Goal: Task Accomplishment & Management: Manage account settings

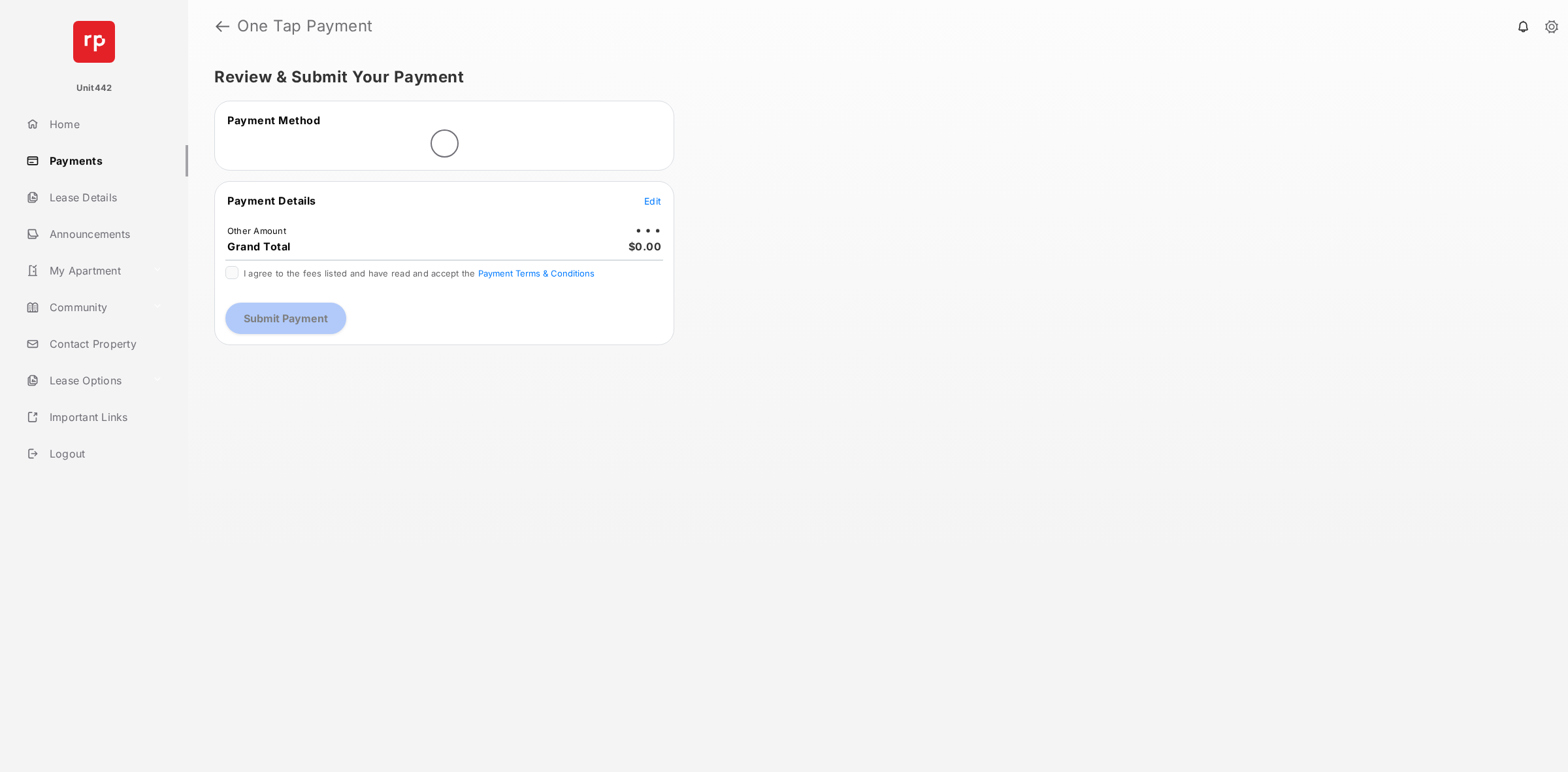
click at [80, 168] on link "Payments" at bounding box center [105, 161] width 167 height 32
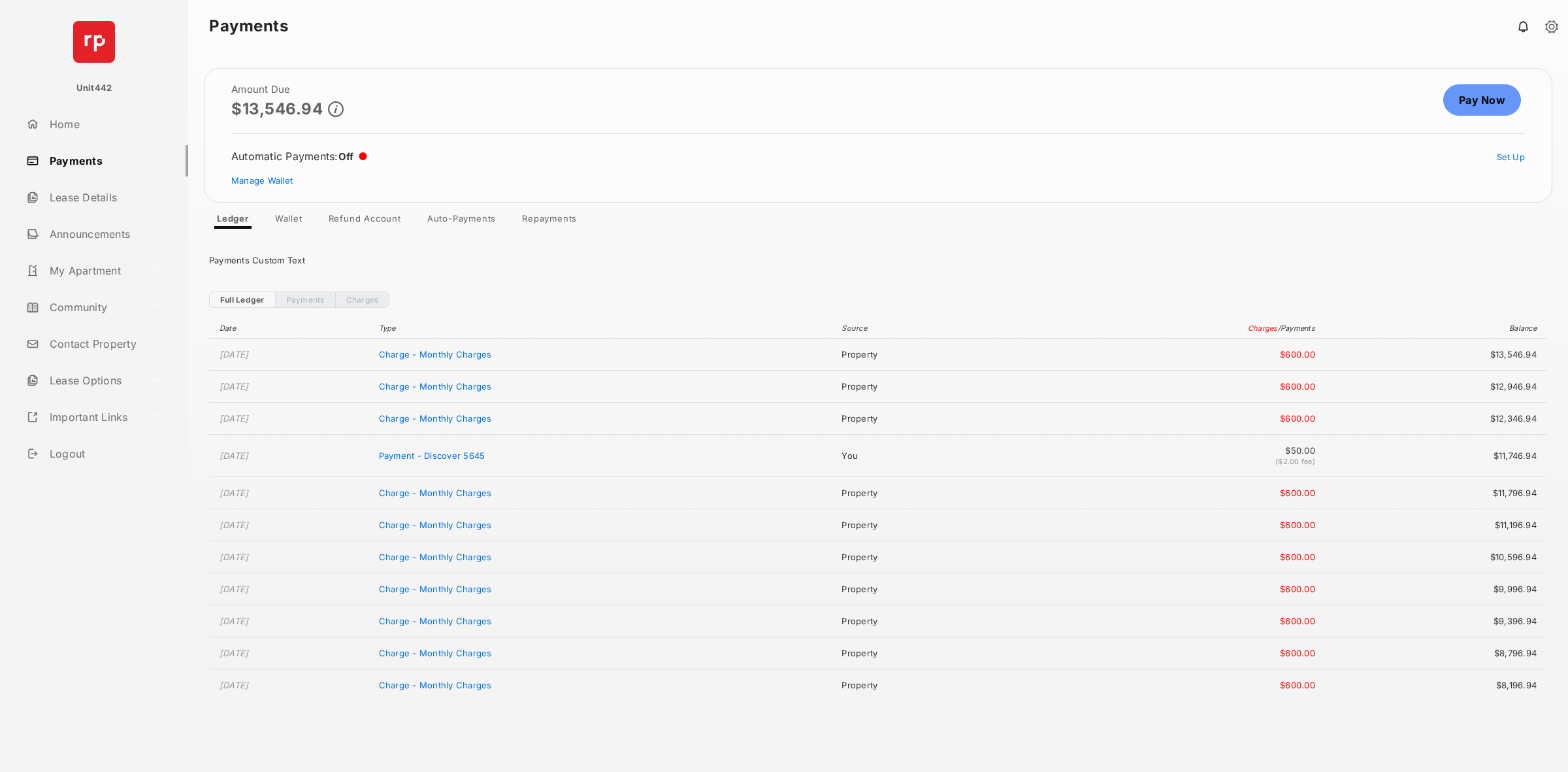
click at [283, 223] on link "Wallet" at bounding box center [288, 221] width 48 height 16
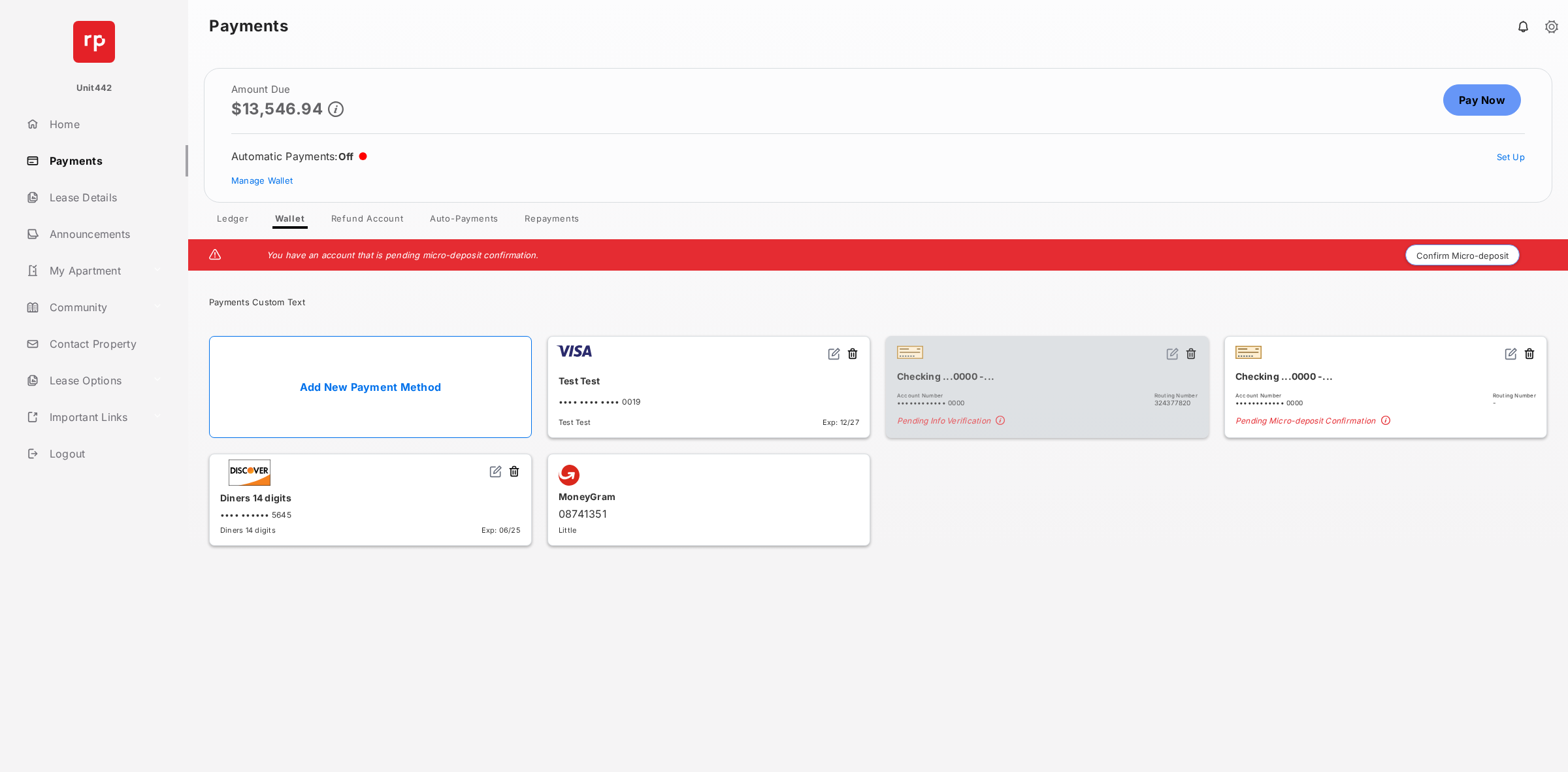
click at [1536, 353] on div "Checking ...0000 -... Account Number •••••••••••• 0000 Routing Number - Pending…" at bounding box center [1385, 387] width 323 height 102
click at [1528, 353] on button at bounding box center [1528, 354] width 13 height 15
click at [1362, 400] on button "Delete" at bounding box center [1347, 394] width 72 height 32
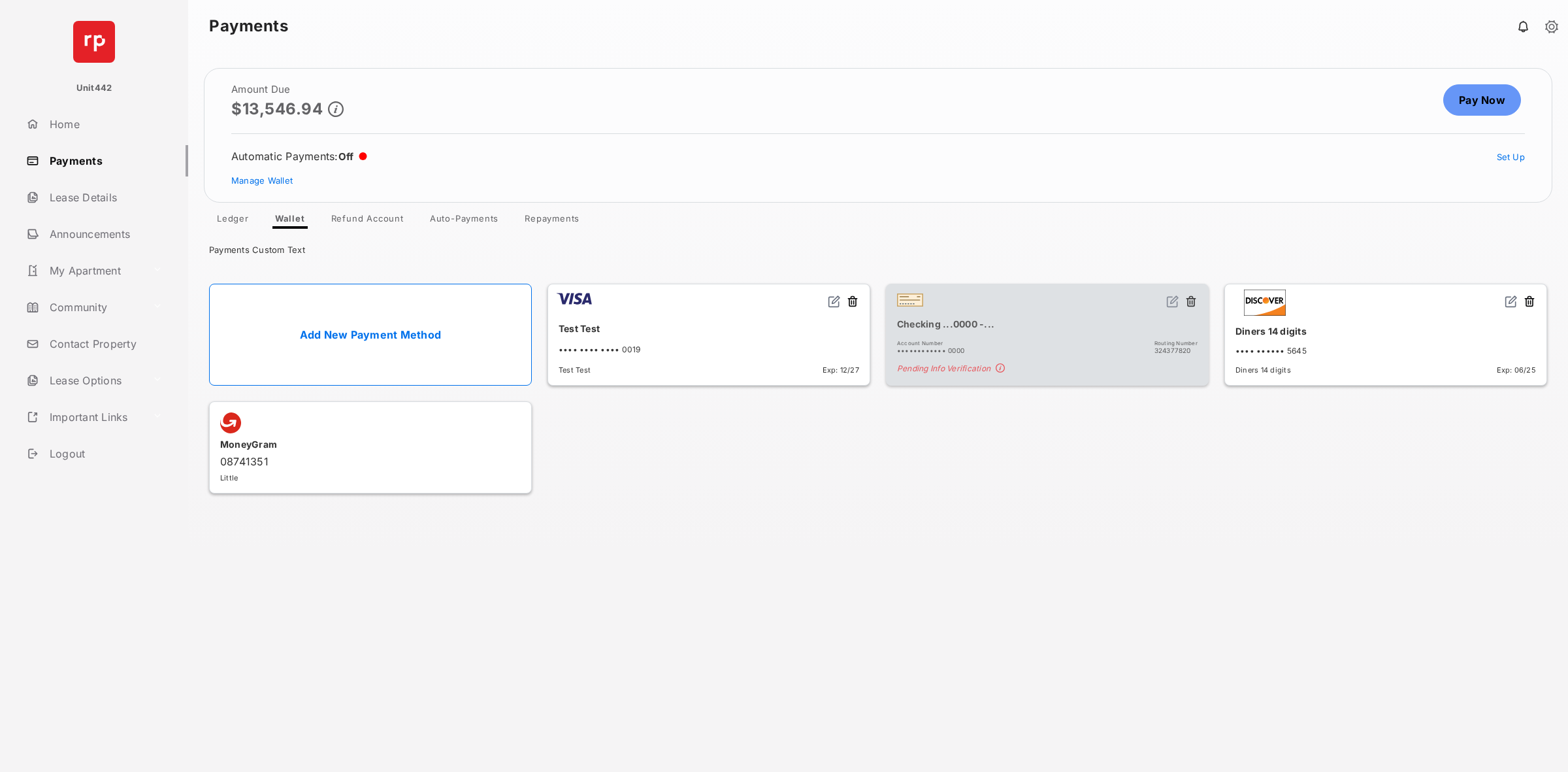
click at [413, 333] on link "Add New Payment Method" at bounding box center [370, 335] width 323 height 102
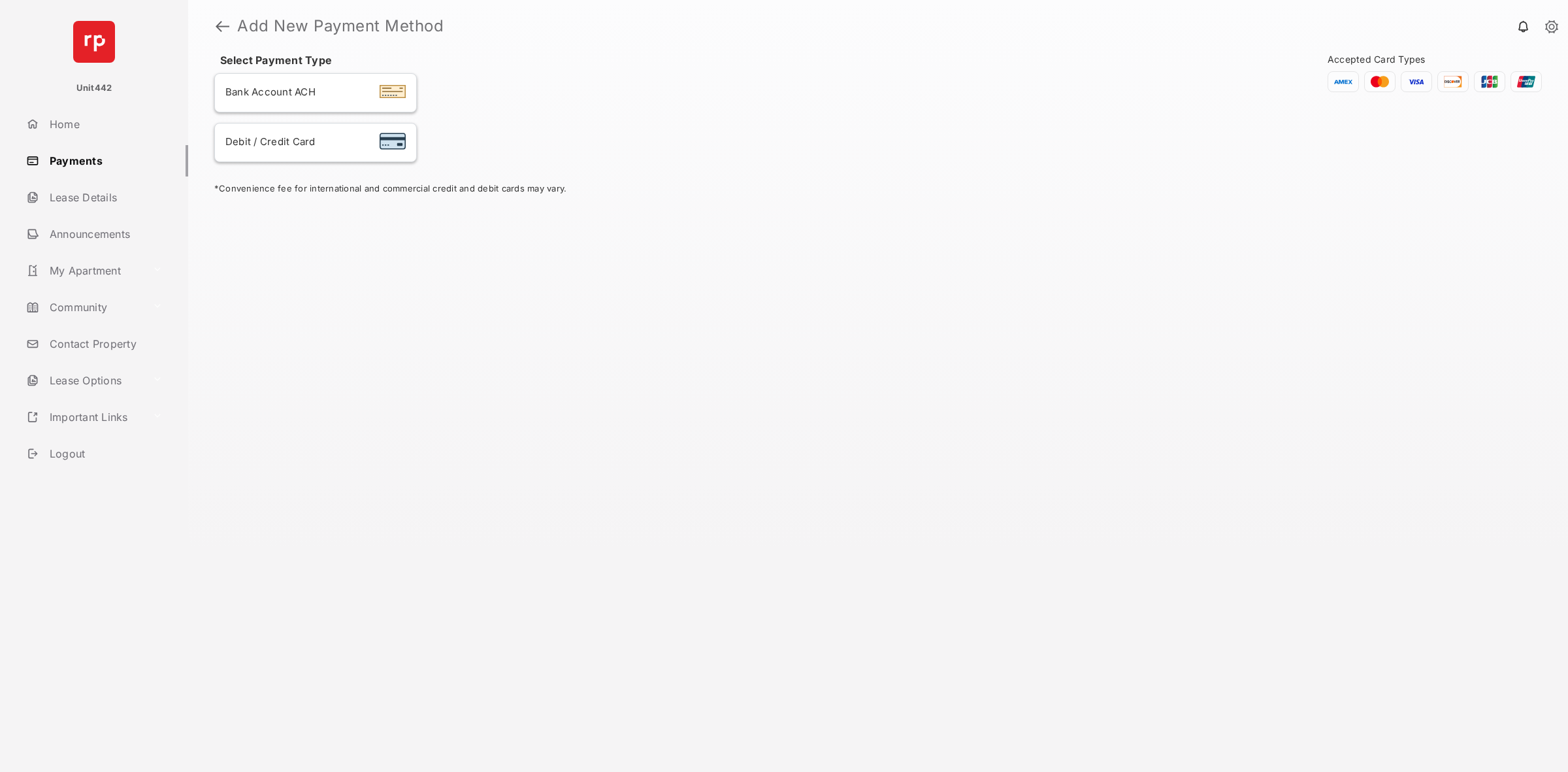
click at [381, 90] on div at bounding box center [393, 92] width 26 height 29
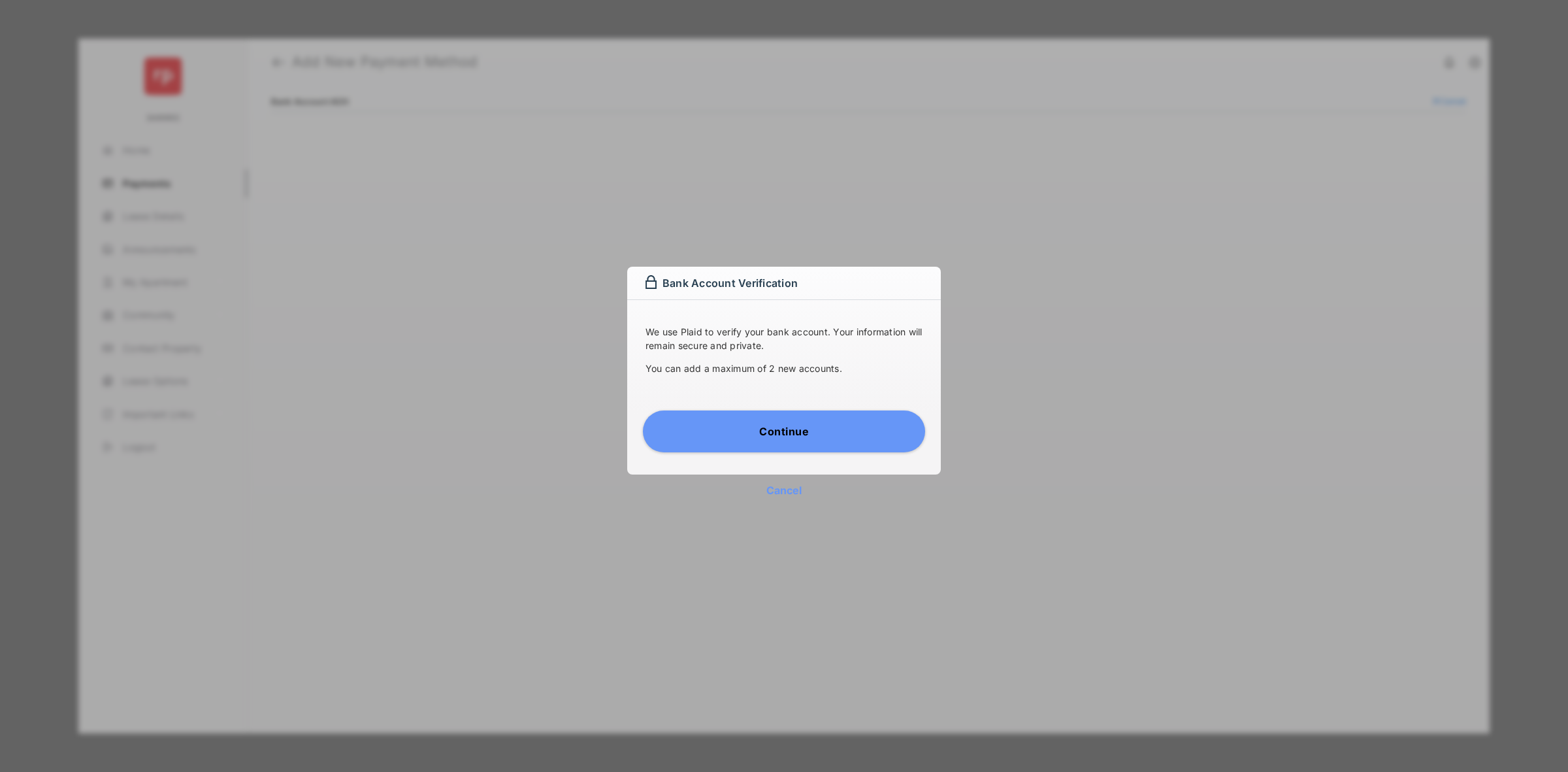
click at [765, 423] on button "Continue" at bounding box center [783, 432] width 282 height 42
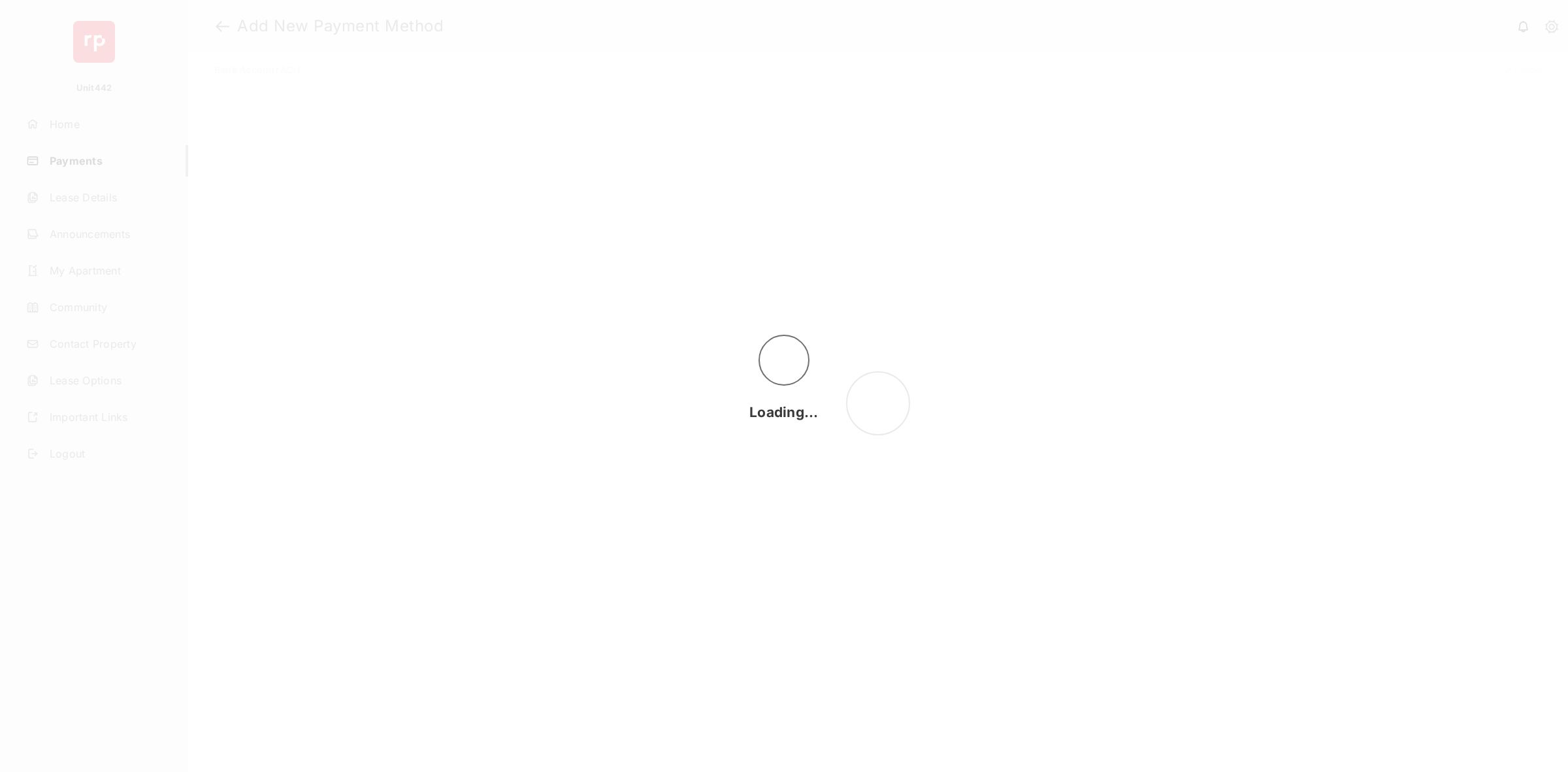
select select "**"
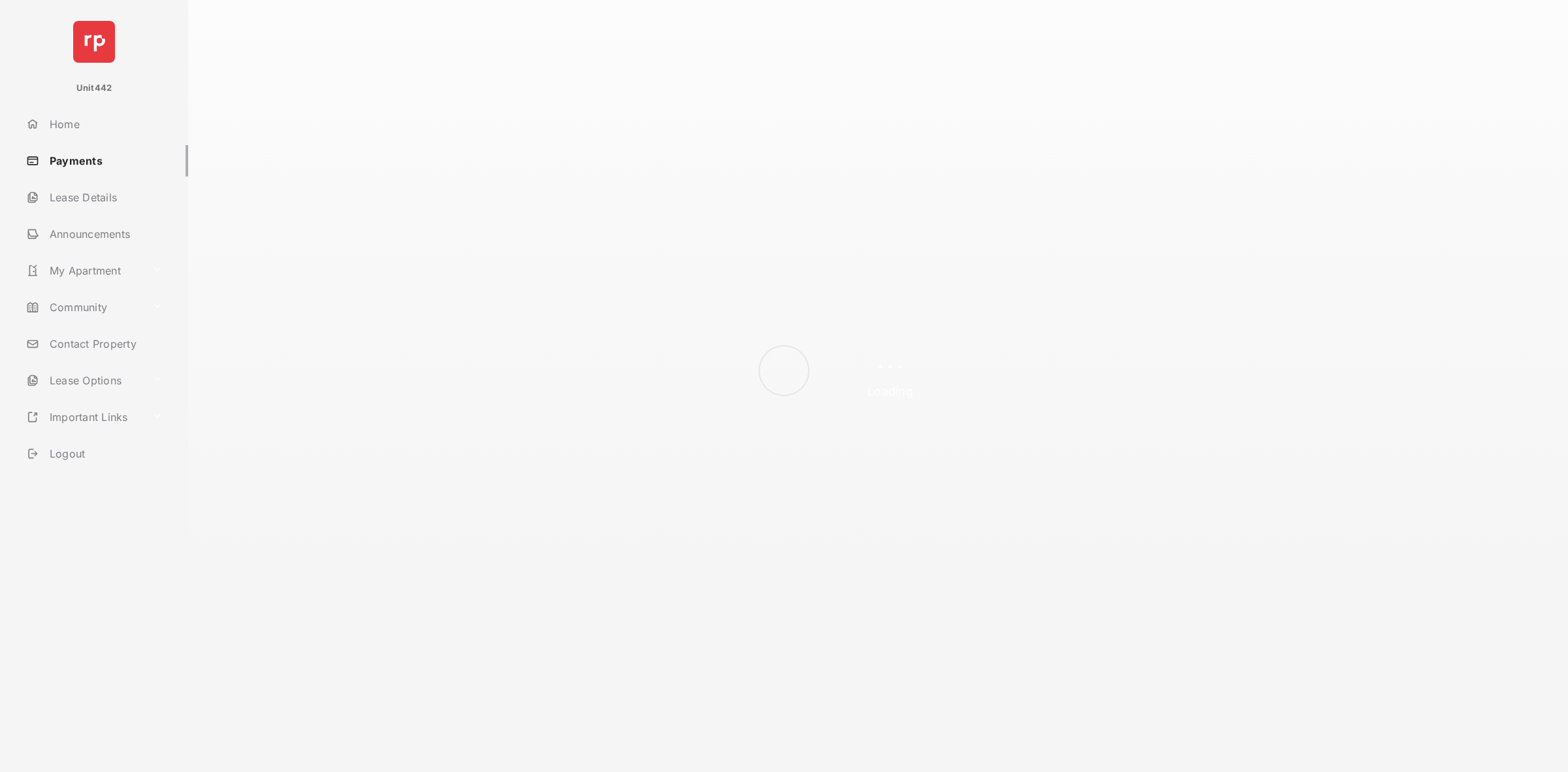
select select "**"
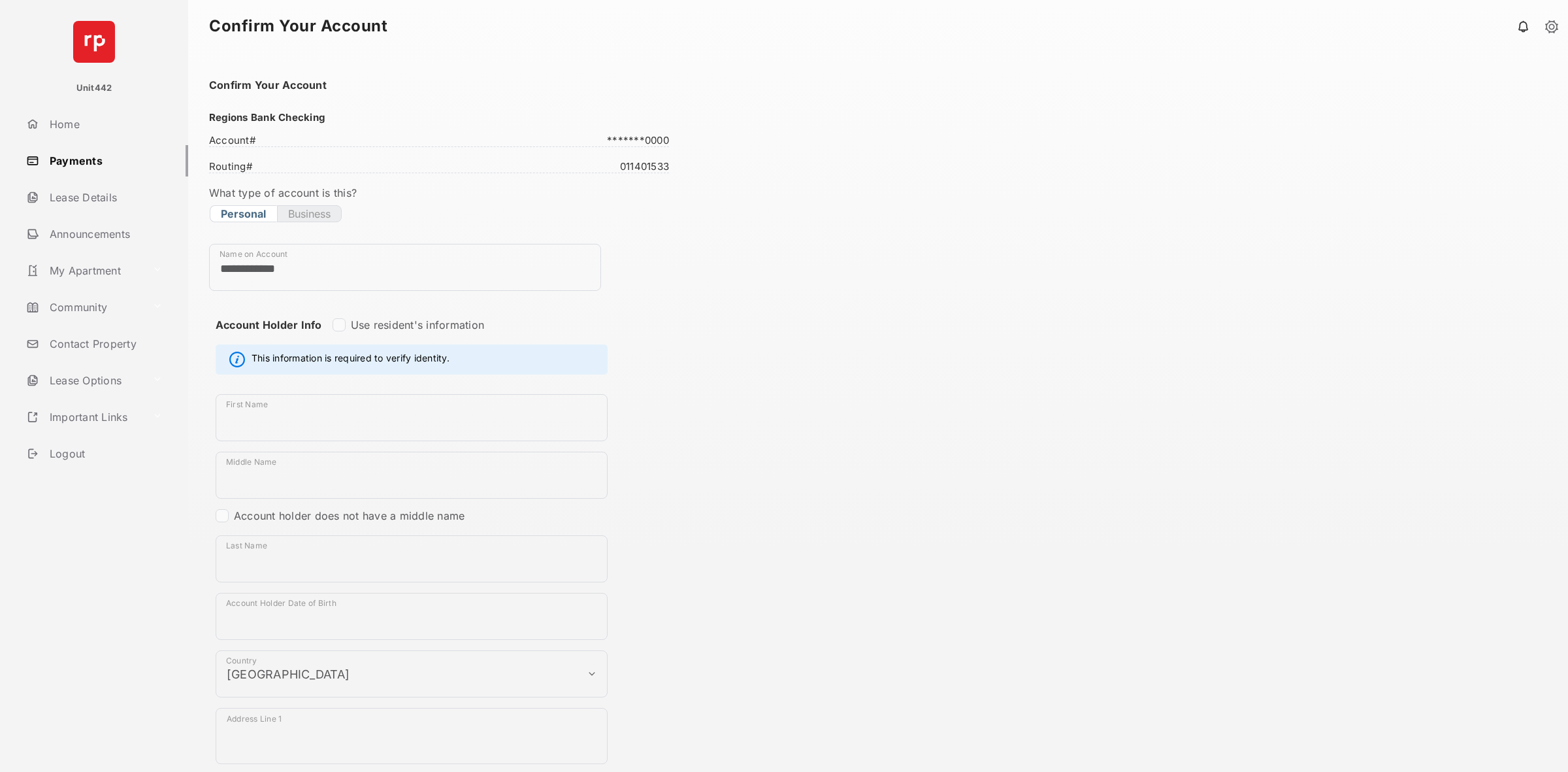
type input "******"
type input "*****"
type textarea "**********"
type input "*********"
select select "**"
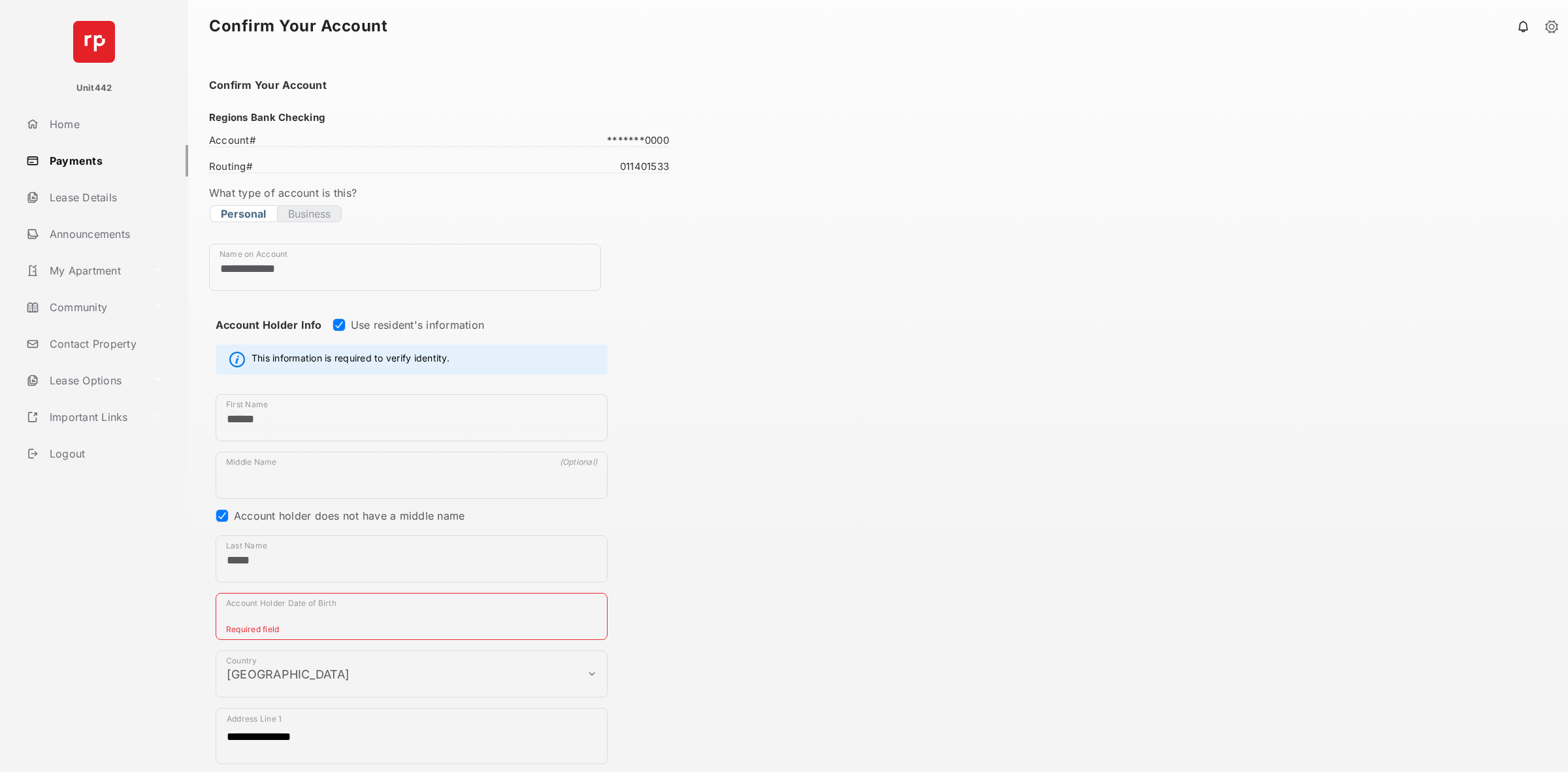
click at [347, 600] on input "Account Holder Date of Birth" at bounding box center [411, 616] width 392 height 47
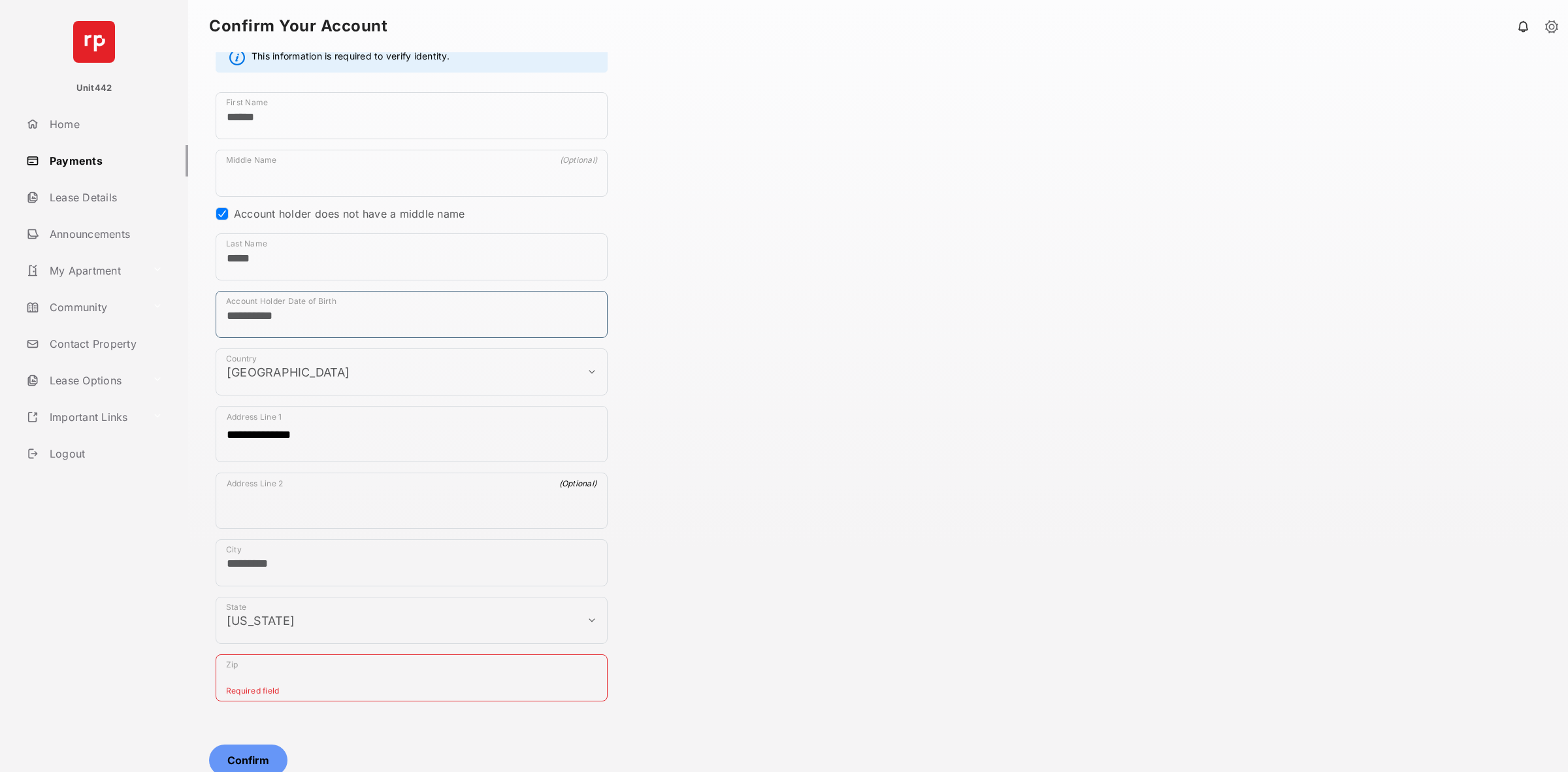
scroll to position [302, 0]
type input "**********"
click at [416, 681] on input "Zip" at bounding box center [411, 677] width 392 height 47
type input "*****"
click at [390, 706] on div "**********" at bounding box center [439, 359] width 460 height 719
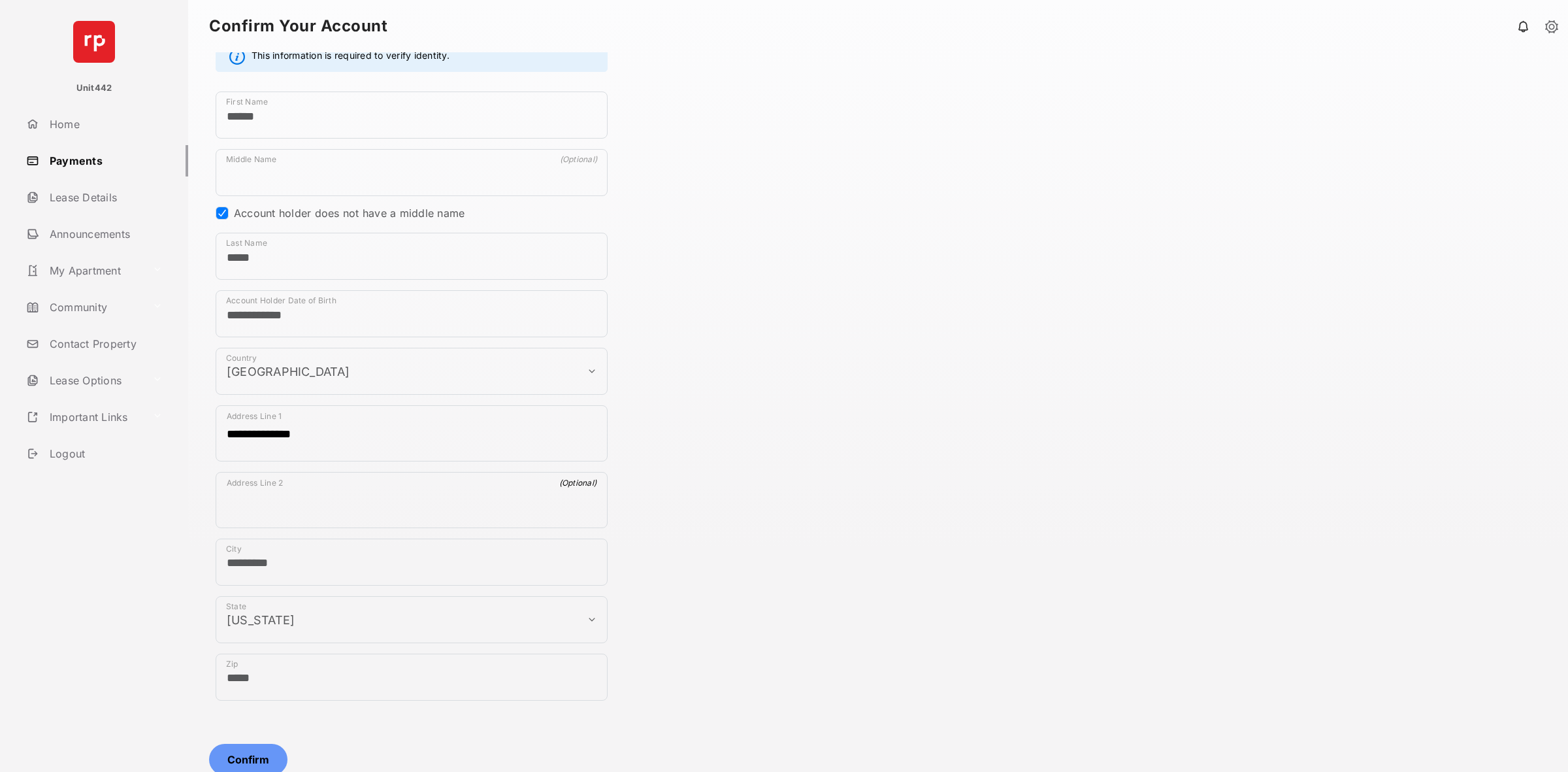
click at [270, 747] on button "Confirm" at bounding box center [248, 760] width 78 height 32
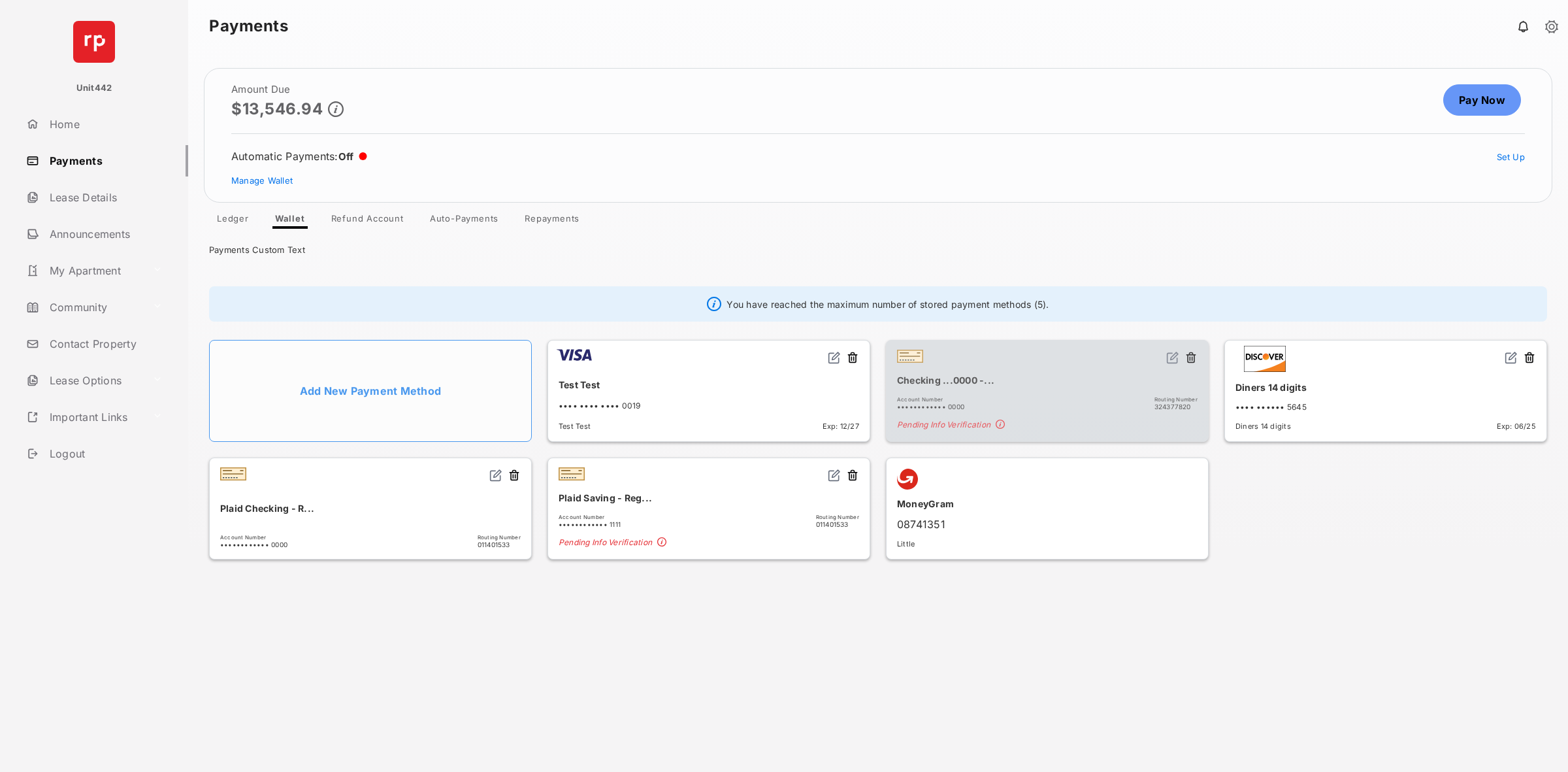
click at [393, 388] on li "Add New Payment Method" at bounding box center [370, 390] width 323 height 102
click at [1027, 636] on div "Amount Due $13,546.94 Pay Now Automatic Payments : Off Set Up Manage Wallet Led…" at bounding box center [878, 411] width 1380 height 719
click at [1471, 103] on link "Pay Now" at bounding box center [1482, 100] width 77 height 32
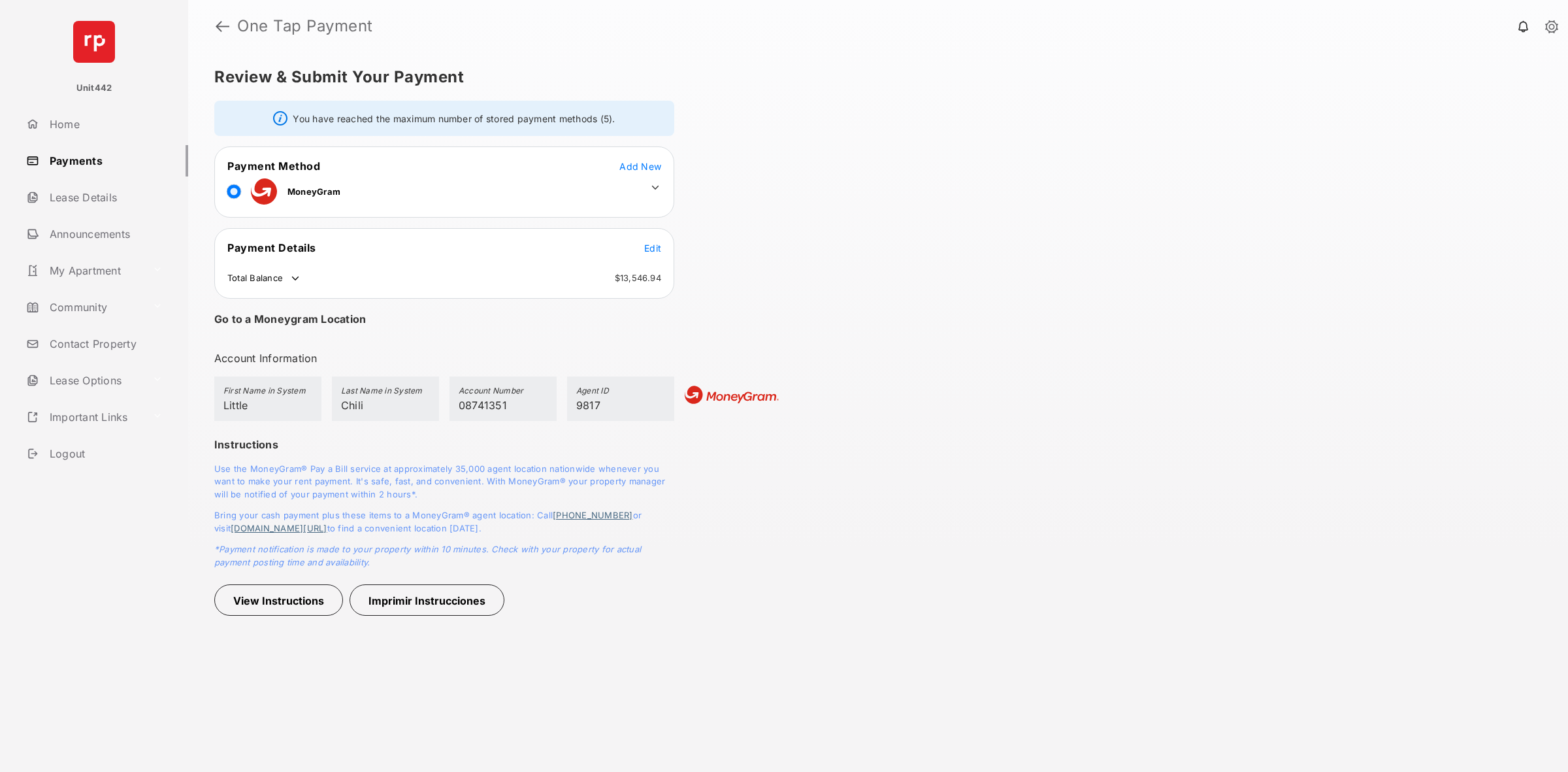
click at [657, 182] on icon at bounding box center [655, 187] width 11 height 11
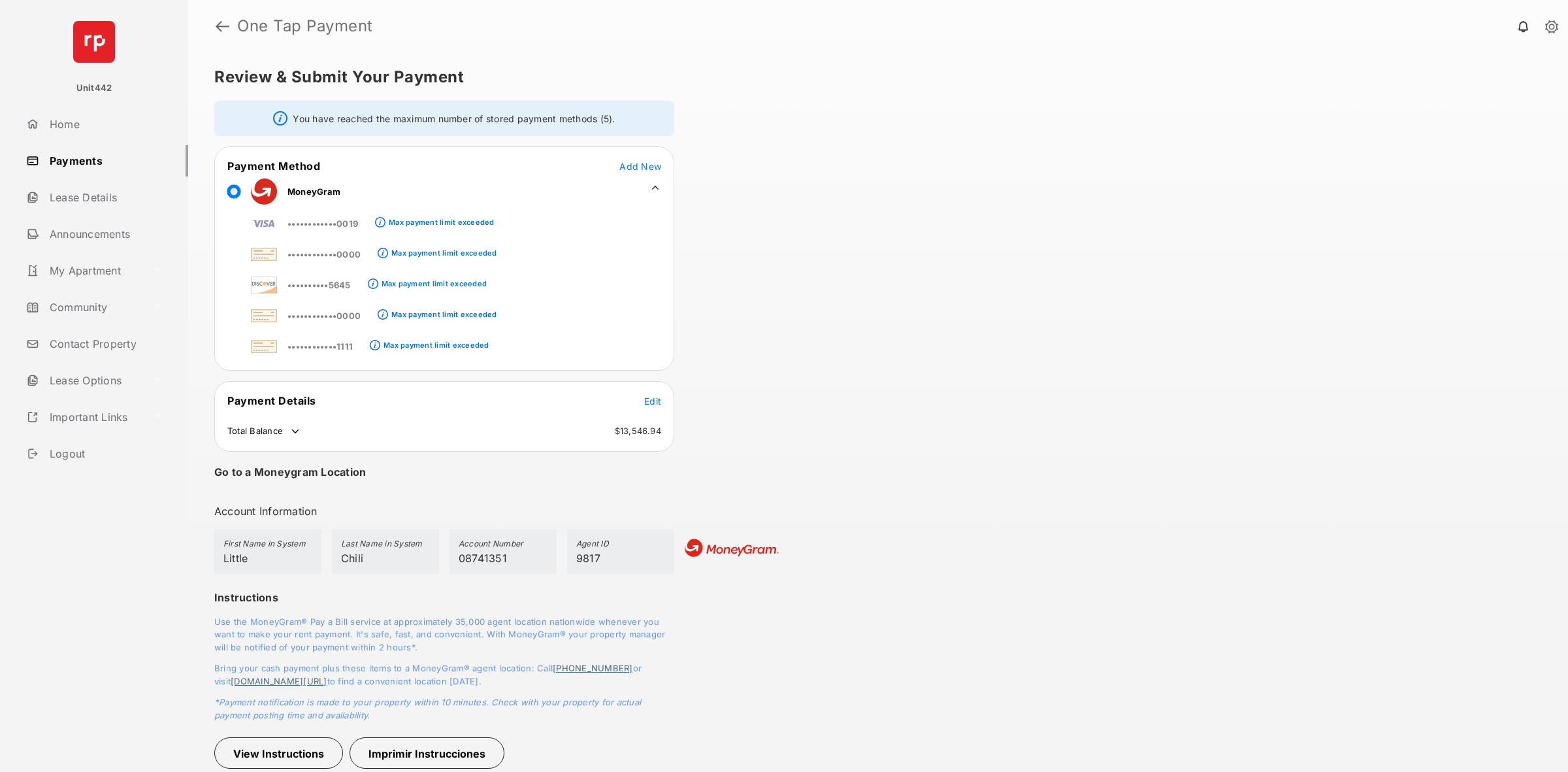
click at [657, 406] on td "Edit" at bounding box center [652, 400] width 18 height 14
click at [657, 402] on span "Edit" at bounding box center [652, 401] width 17 height 11
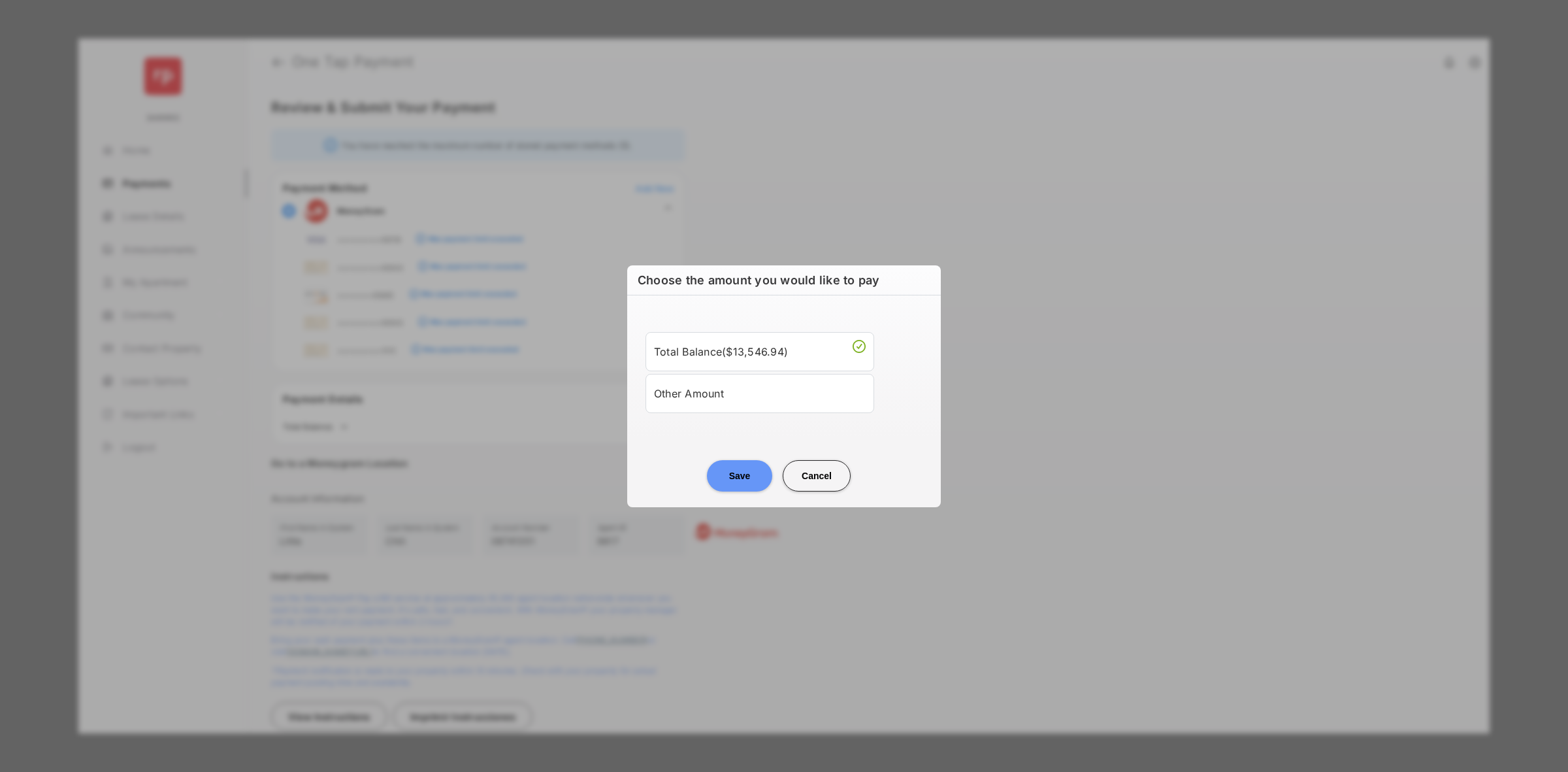
click at [745, 411] on li "Other Amount" at bounding box center [759, 392] width 229 height 40
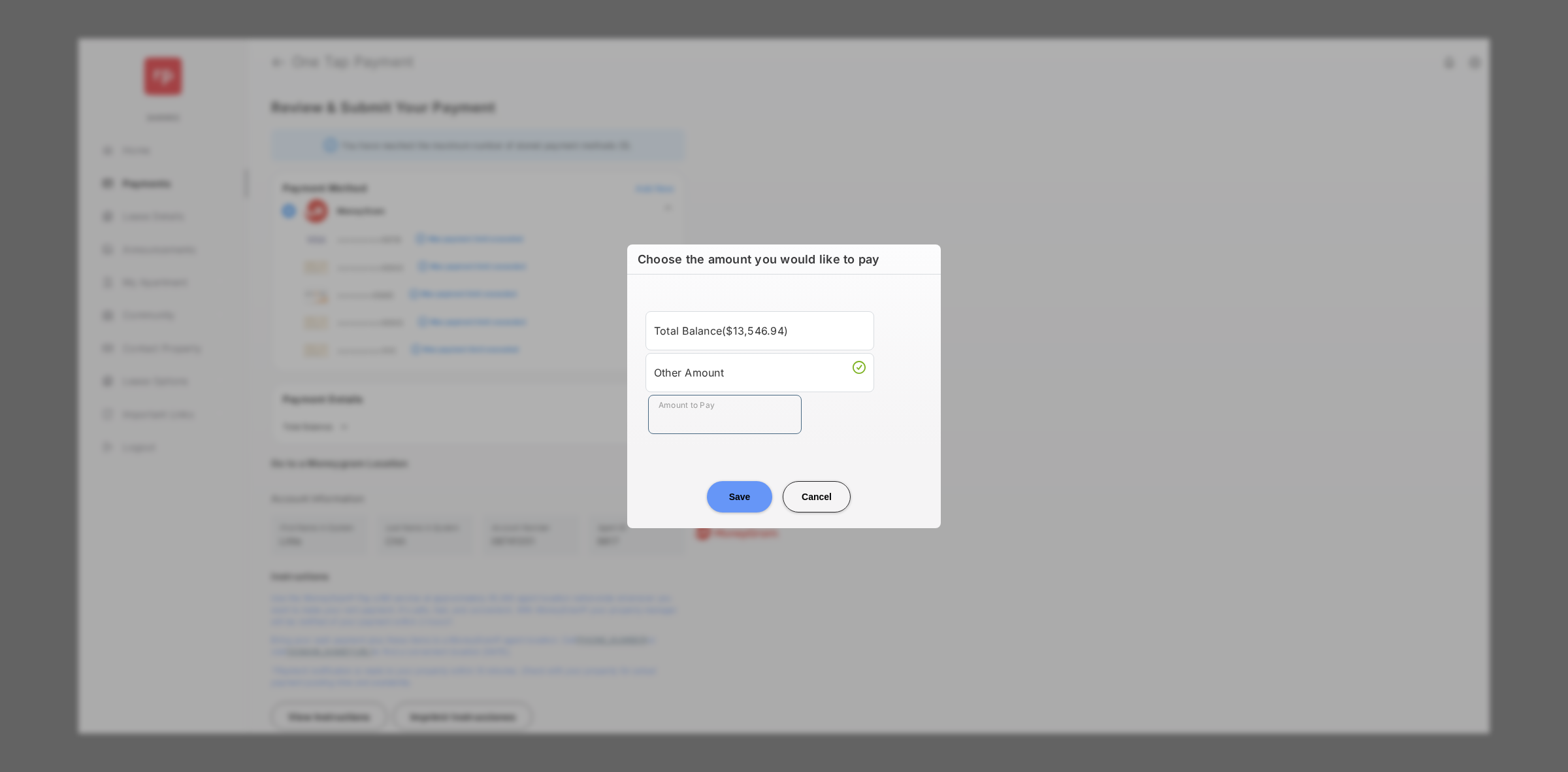
click at [745, 408] on input "Amount to Pay" at bounding box center [724, 414] width 154 height 40
type input "****"
click at [838, 421] on div "Amount to Pay ****" at bounding box center [786, 414] width 277 height 40
click at [714, 503] on button "Save" at bounding box center [739, 497] width 65 height 32
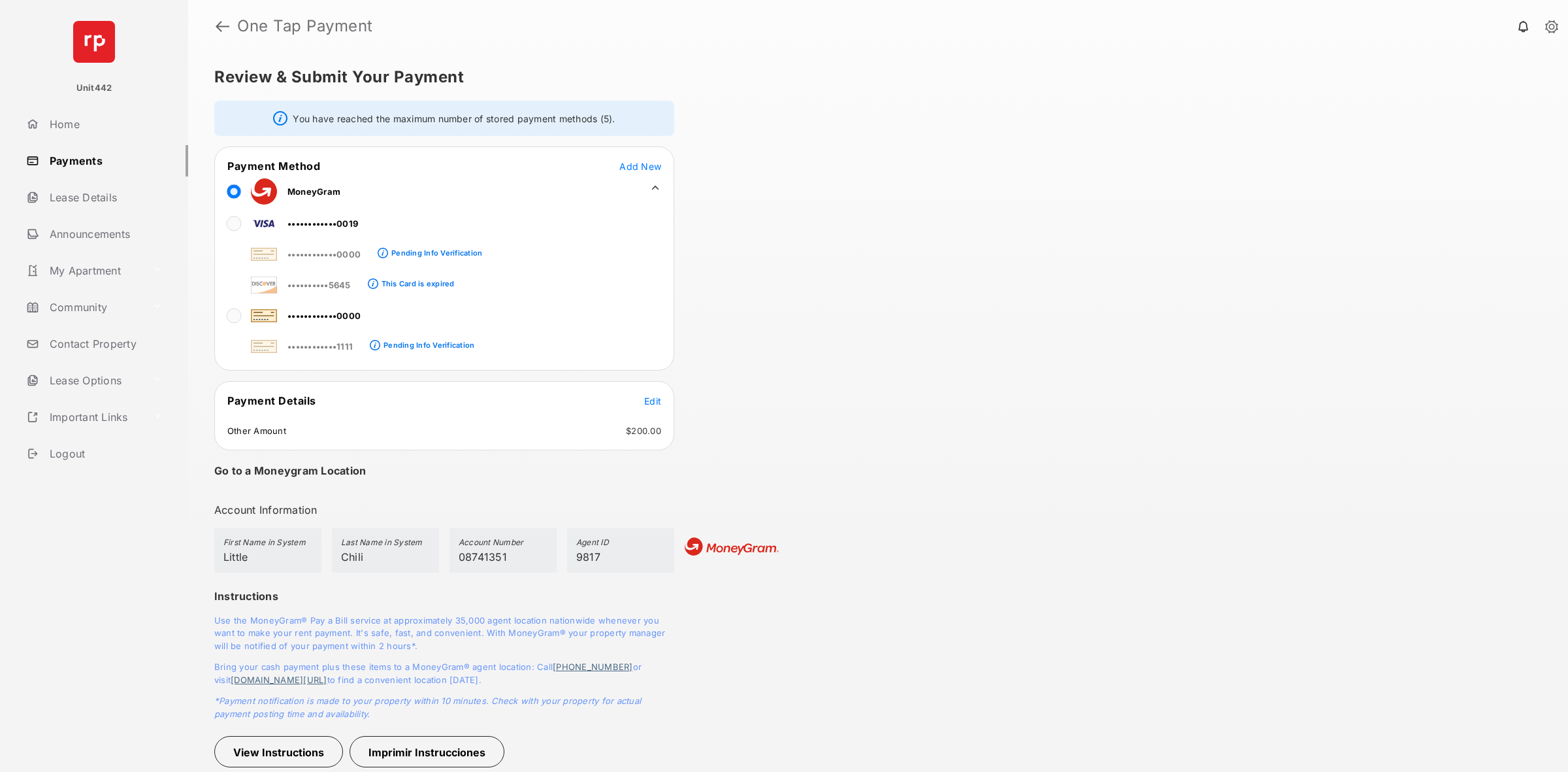
click at [625, 167] on span "Add New" at bounding box center [641, 166] width 42 height 11
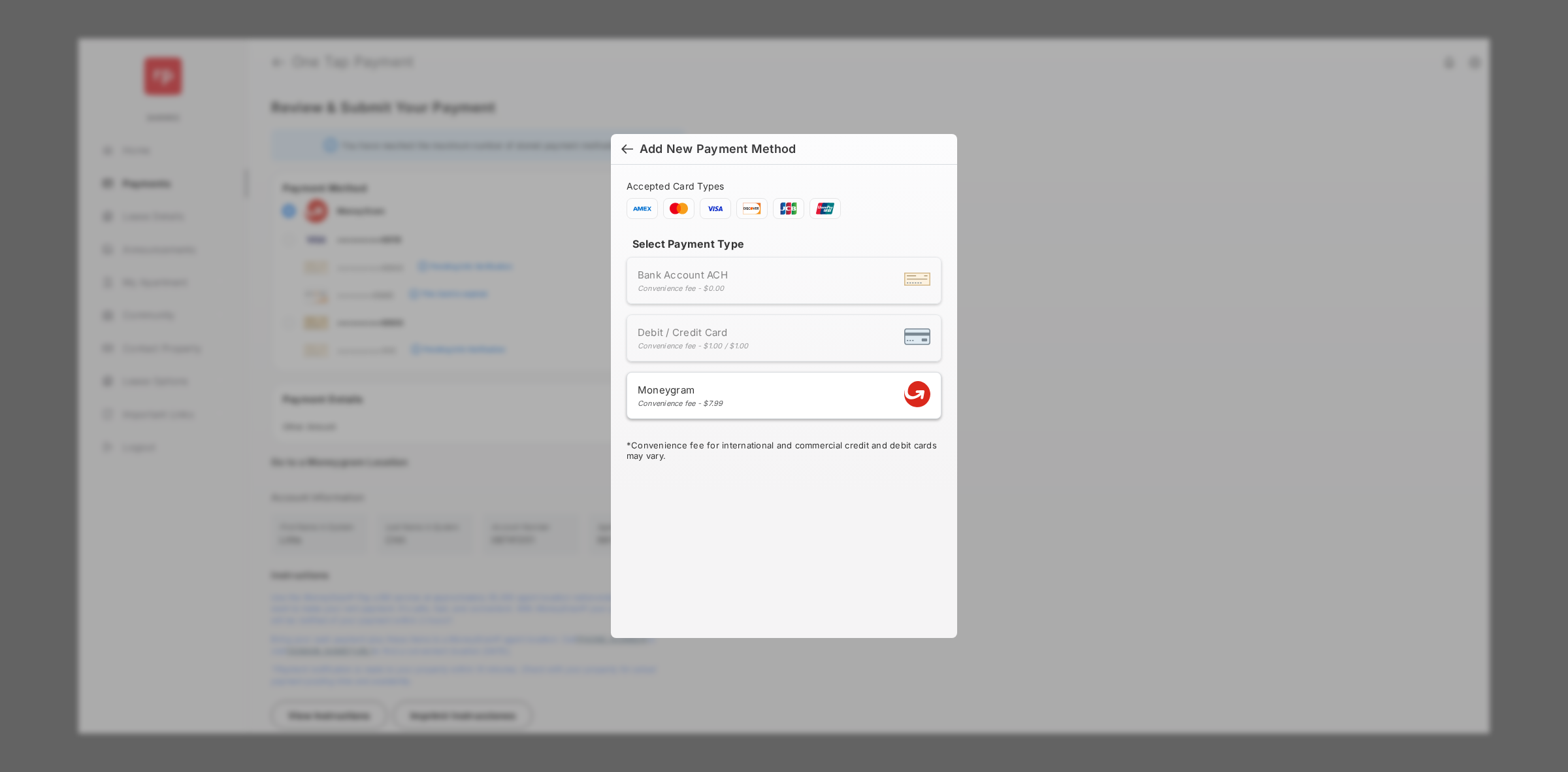
click at [700, 403] on div "Convenience fee - $7.99" at bounding box center [679, 403] width 85 height 9
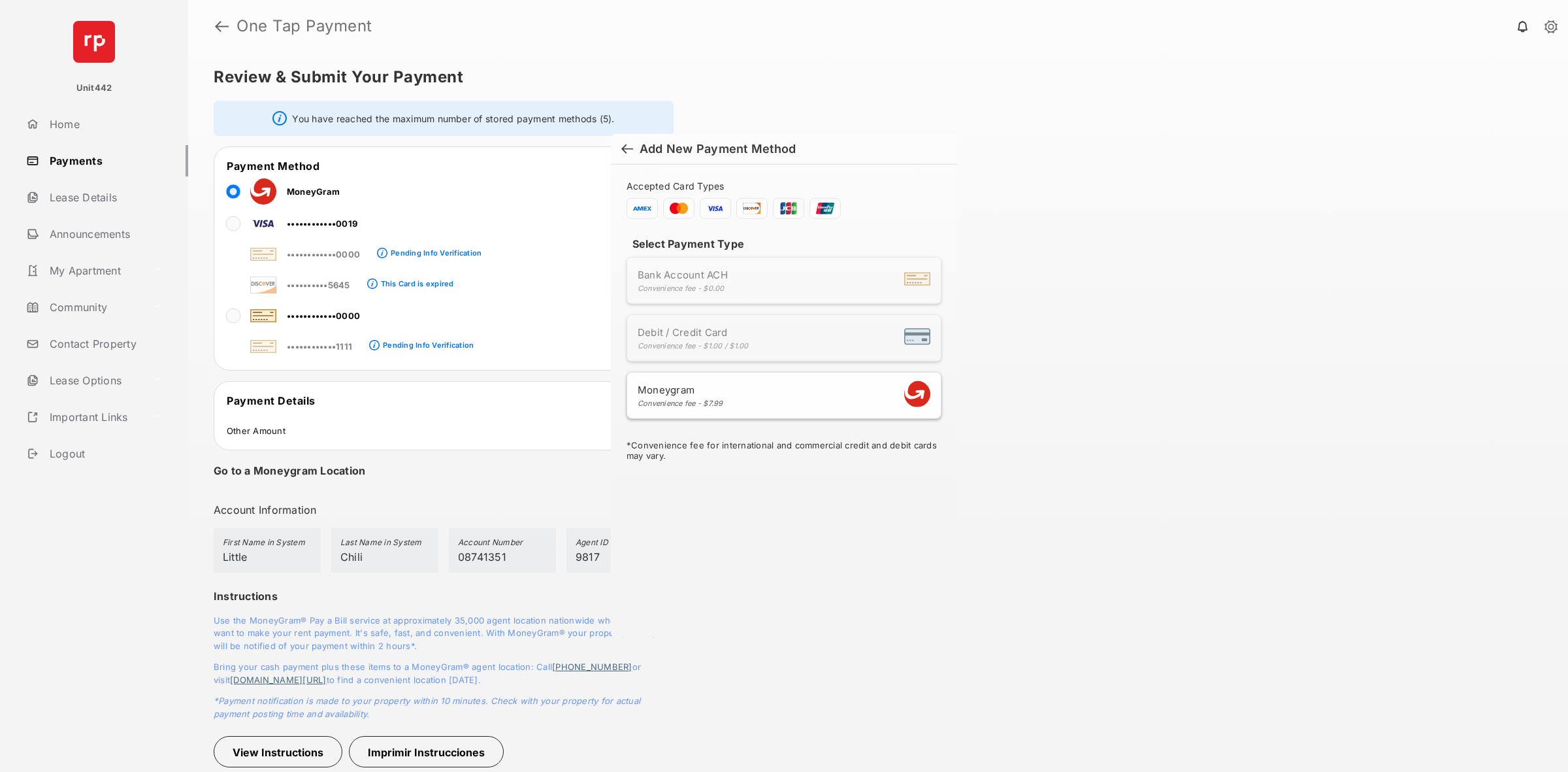
select select "**********"
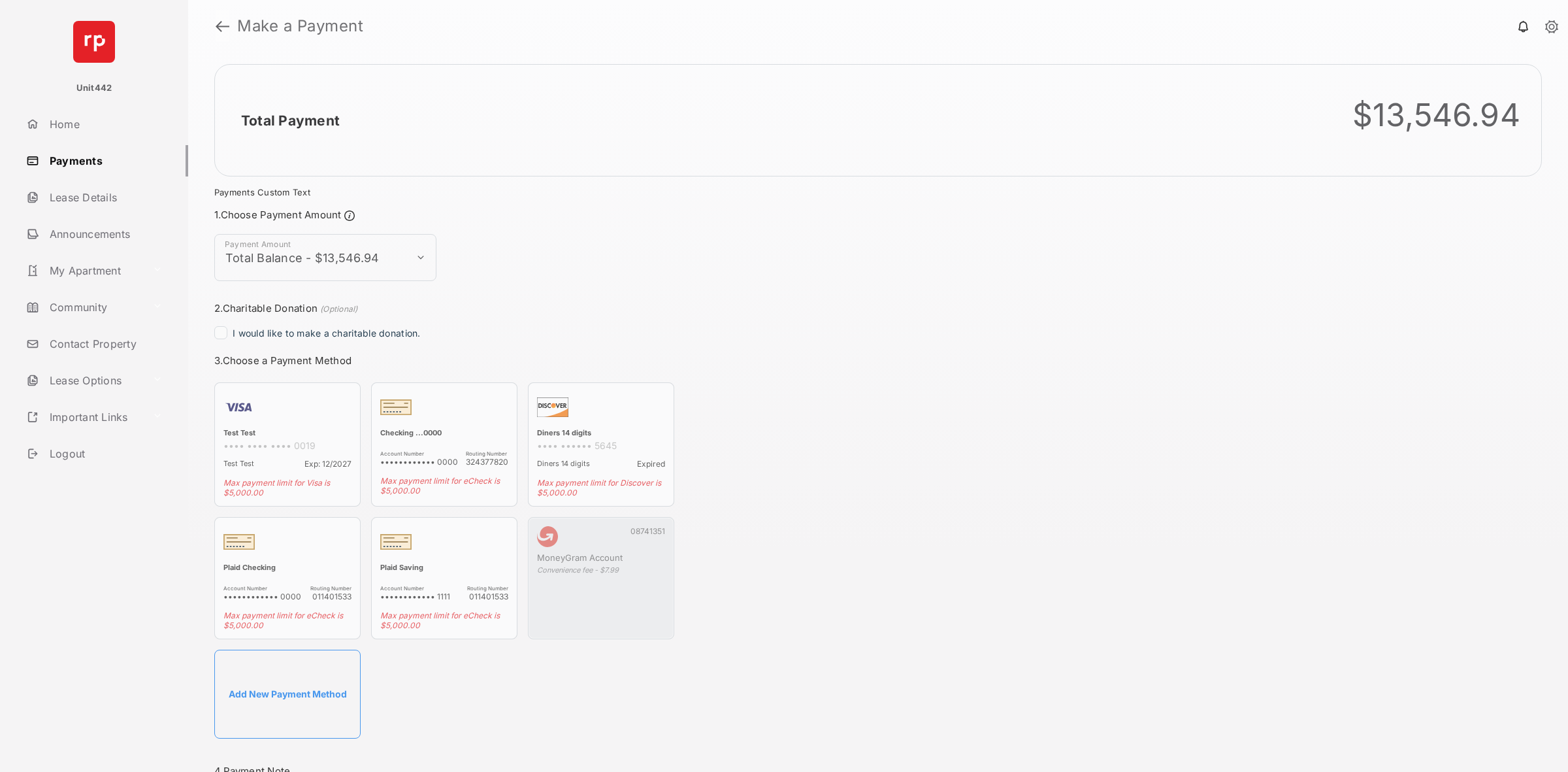
click at [222, 27] on link at bounding box center [222, 26] width 14 height 32
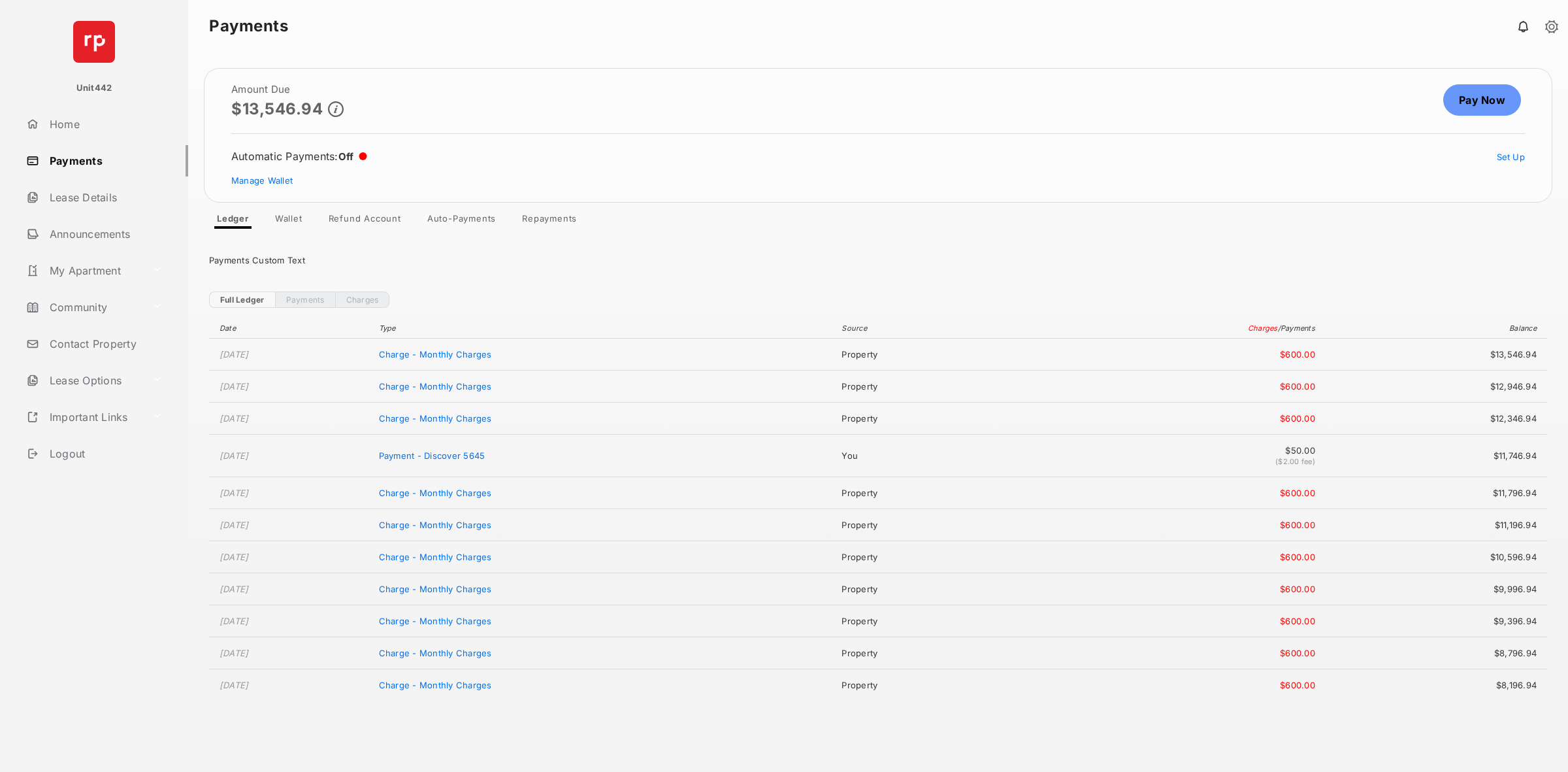
click at [291, 217] on link "Wallet" at bounding box center [288, 221] width 48 height 16
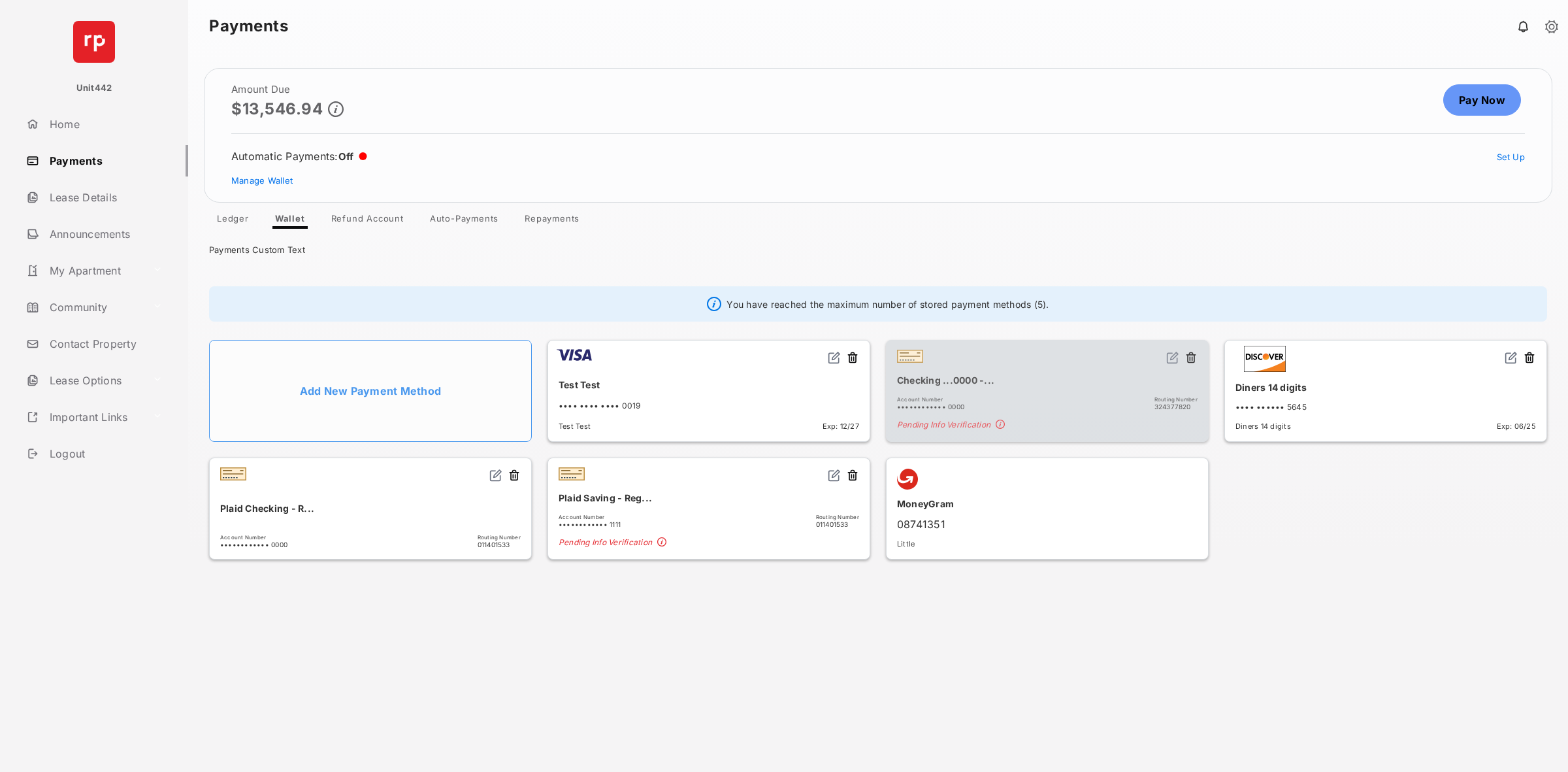
click at [377, 390] on li "Add New Payment Method" at bounding box center [370, 390] width 323 height 102
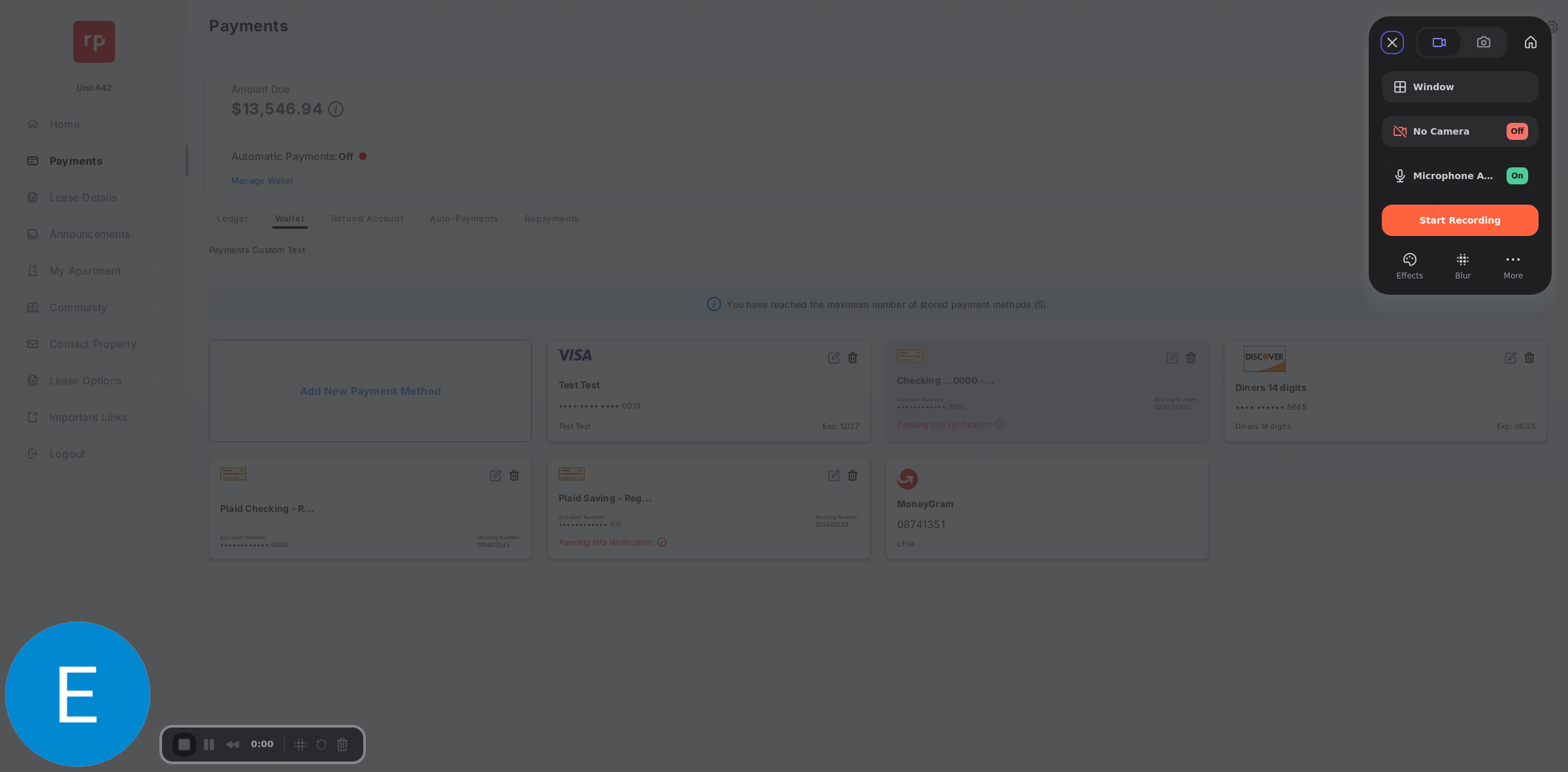
drag, startPoint x: 1427, startPoint y: 225, endPoint x: 1235, endPoint y: 54, distance: 257.1
click at [1149, 174] on div "Window No Camera Off Microphone Array (Realtek(R) Audio) On Start Recording Eff…" at bounding box center [784, 386] width 1568 height 772
click at [1191, 105] on div at bounding box center [784, 386] width 1568 height 772
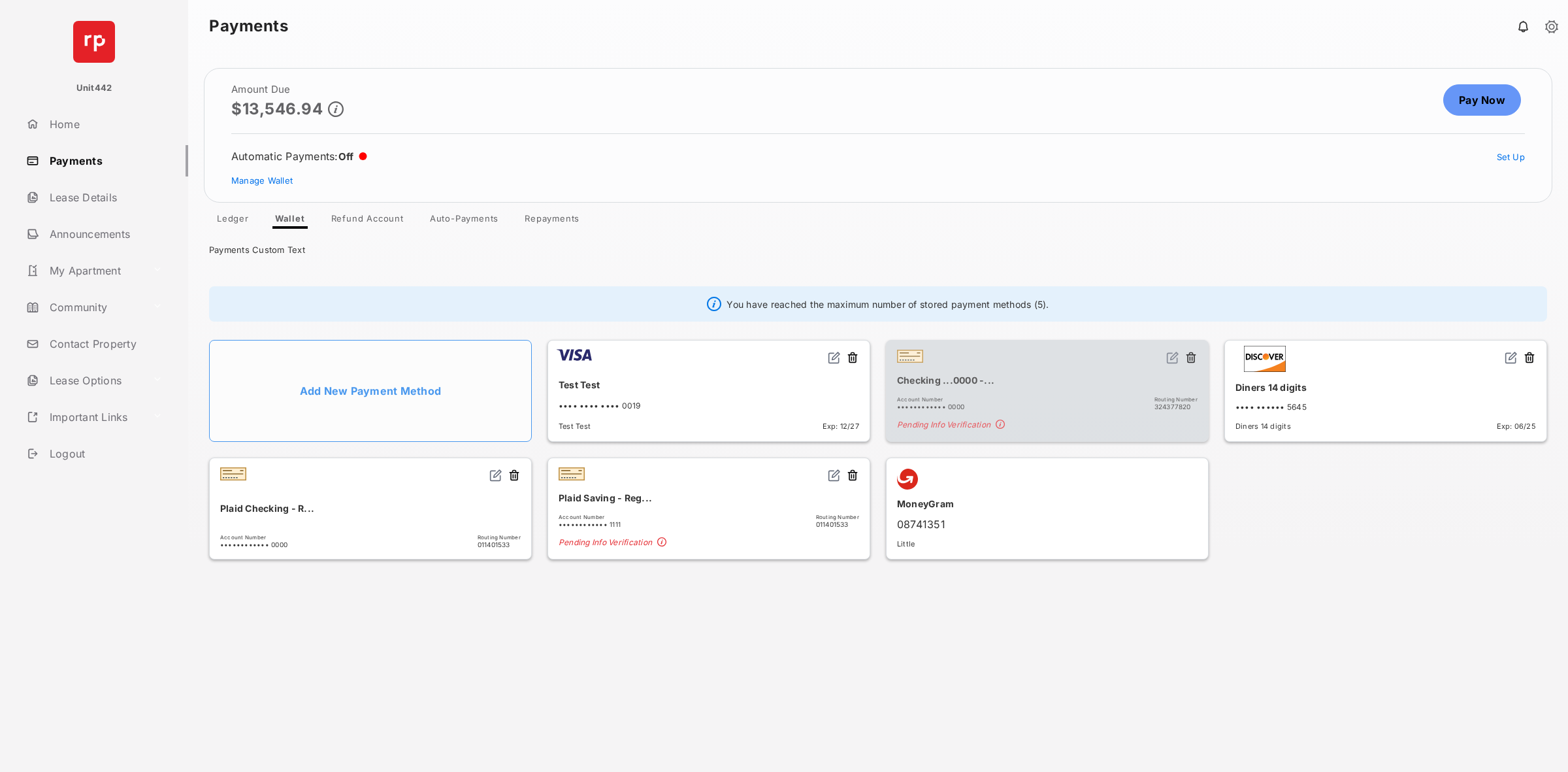
click at [379, 390] on li "Add New Payment Method" at bounding box center [370, 390] width 323 height 102
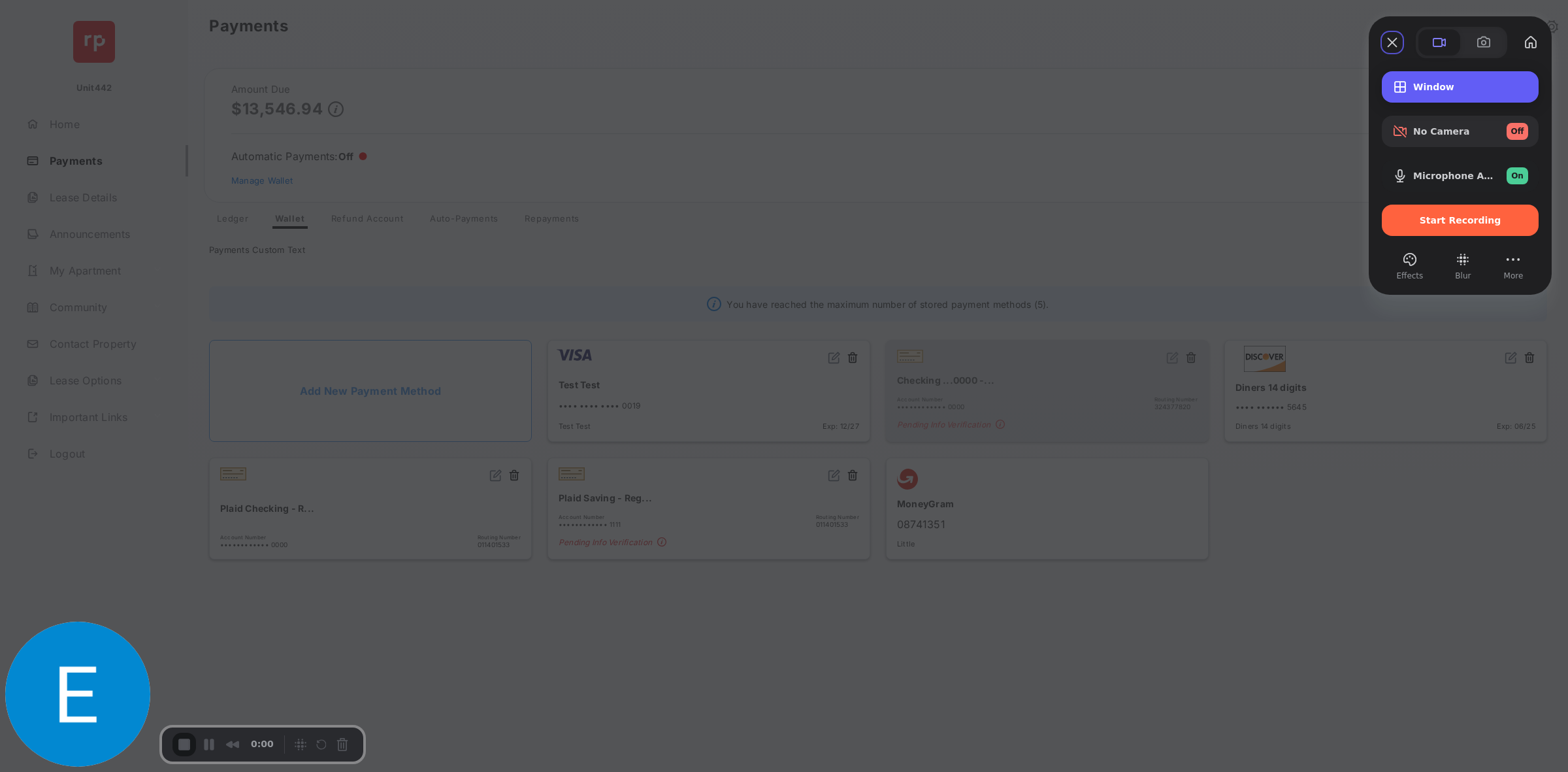
click at [1427, 99] on div "Window" at bounding box center [1460, 87] width 156 height 32
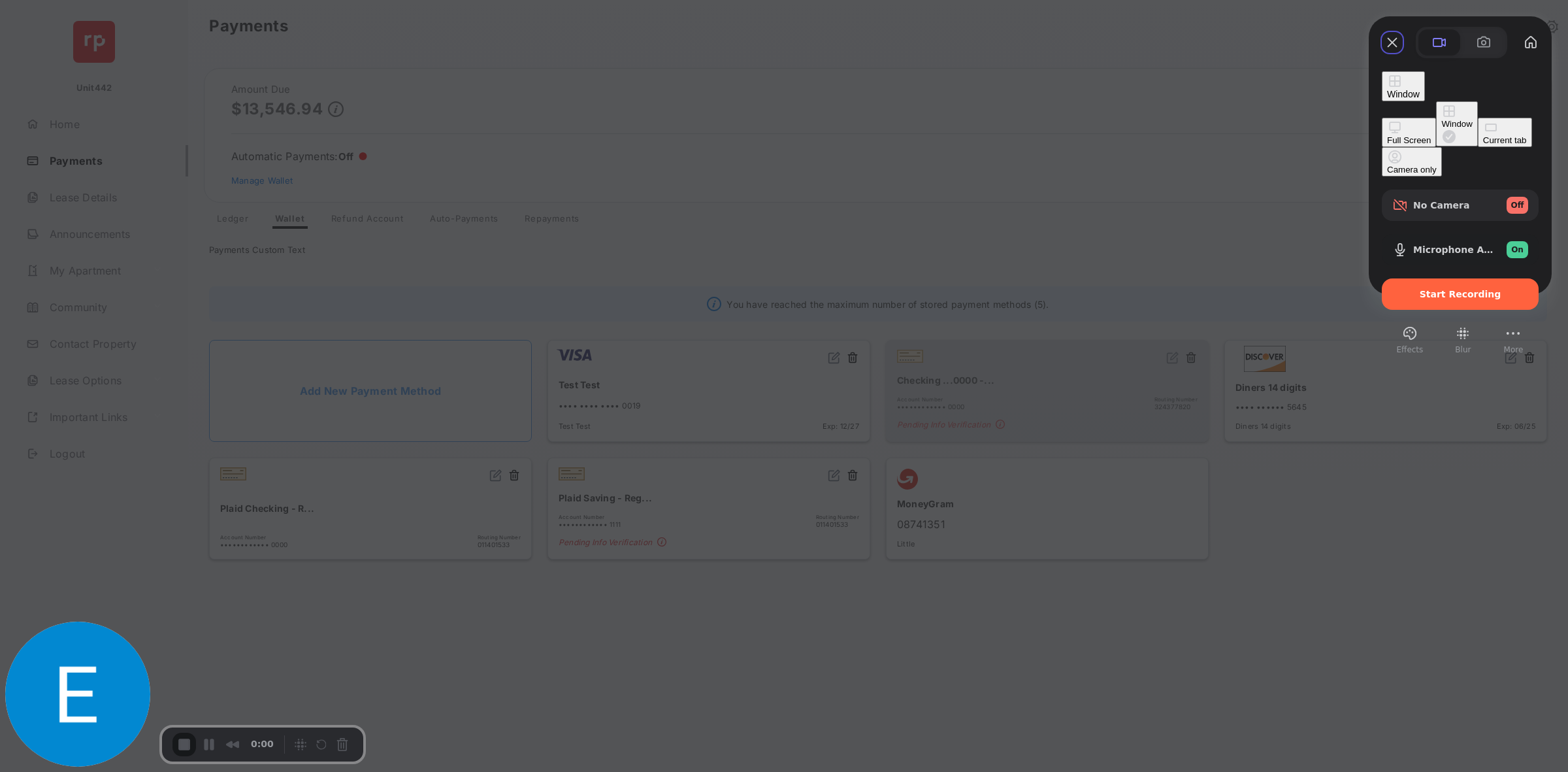
click at [1419, 99] on div "Window" at bounding box center [1403, 86] width 33 height 26
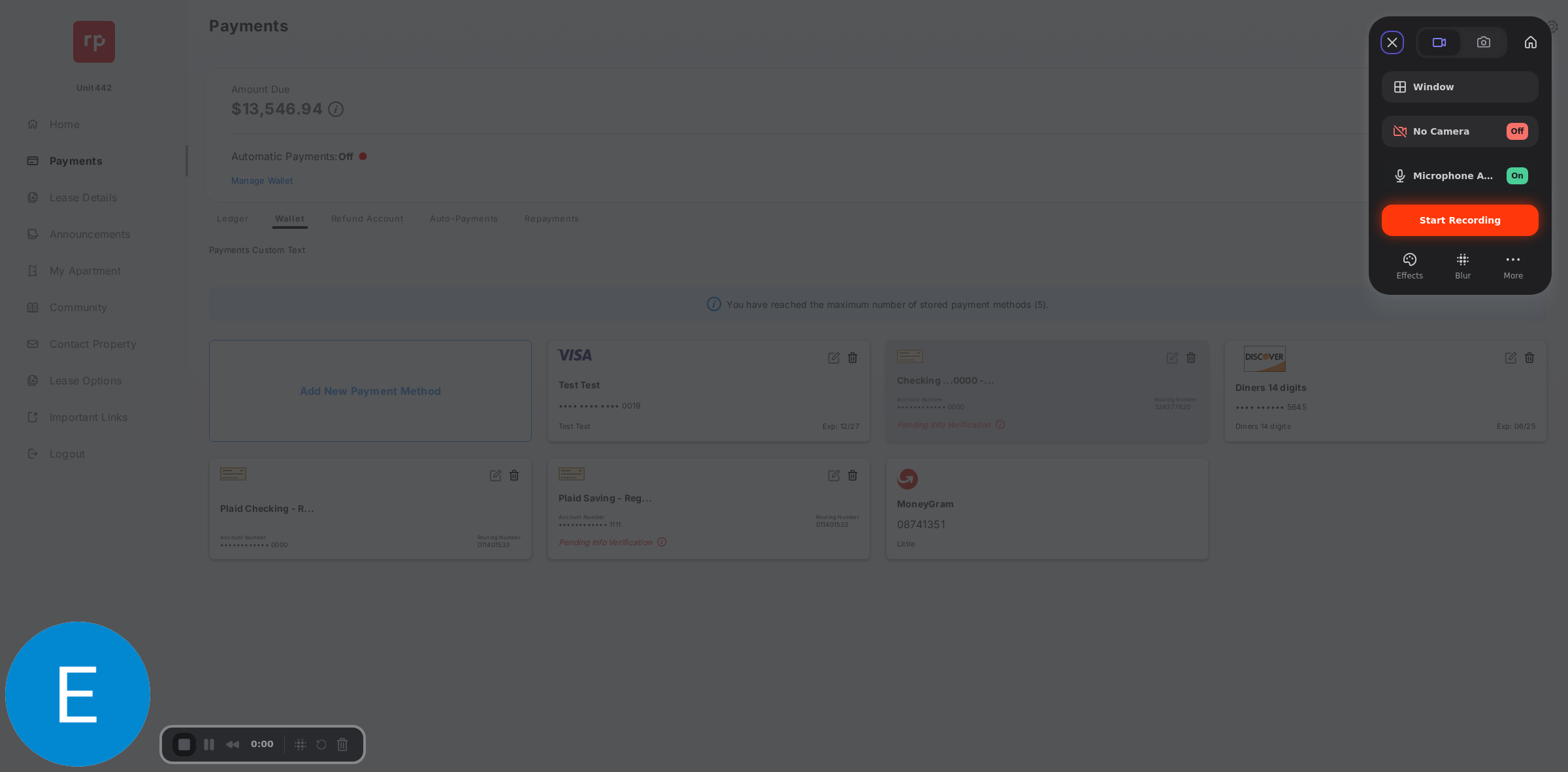
click at [1441, 236] on div "Start Recording" at bounding box center [1460, 221] width 156 height 32
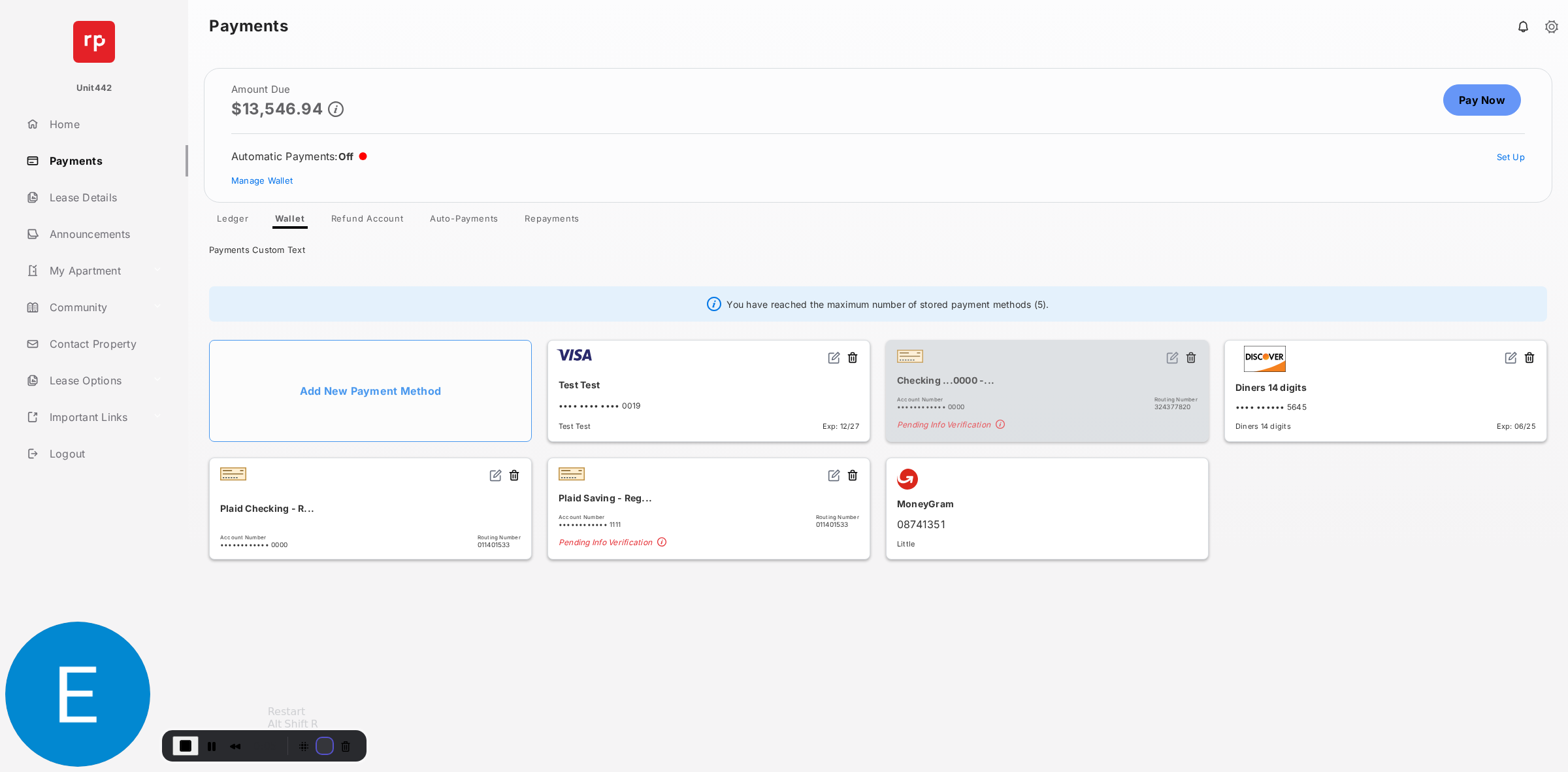
click at [316, 744] on button "Restart Recording" at bounding box center [324, 746] width 16 height 16
click at [319, 747] on button "Restart Recording" at bounding box center [324, 746] width 16 height 16
click at [316, 750] on button "Restart Recording" at bounding box center [324, 746] width 16 height 16
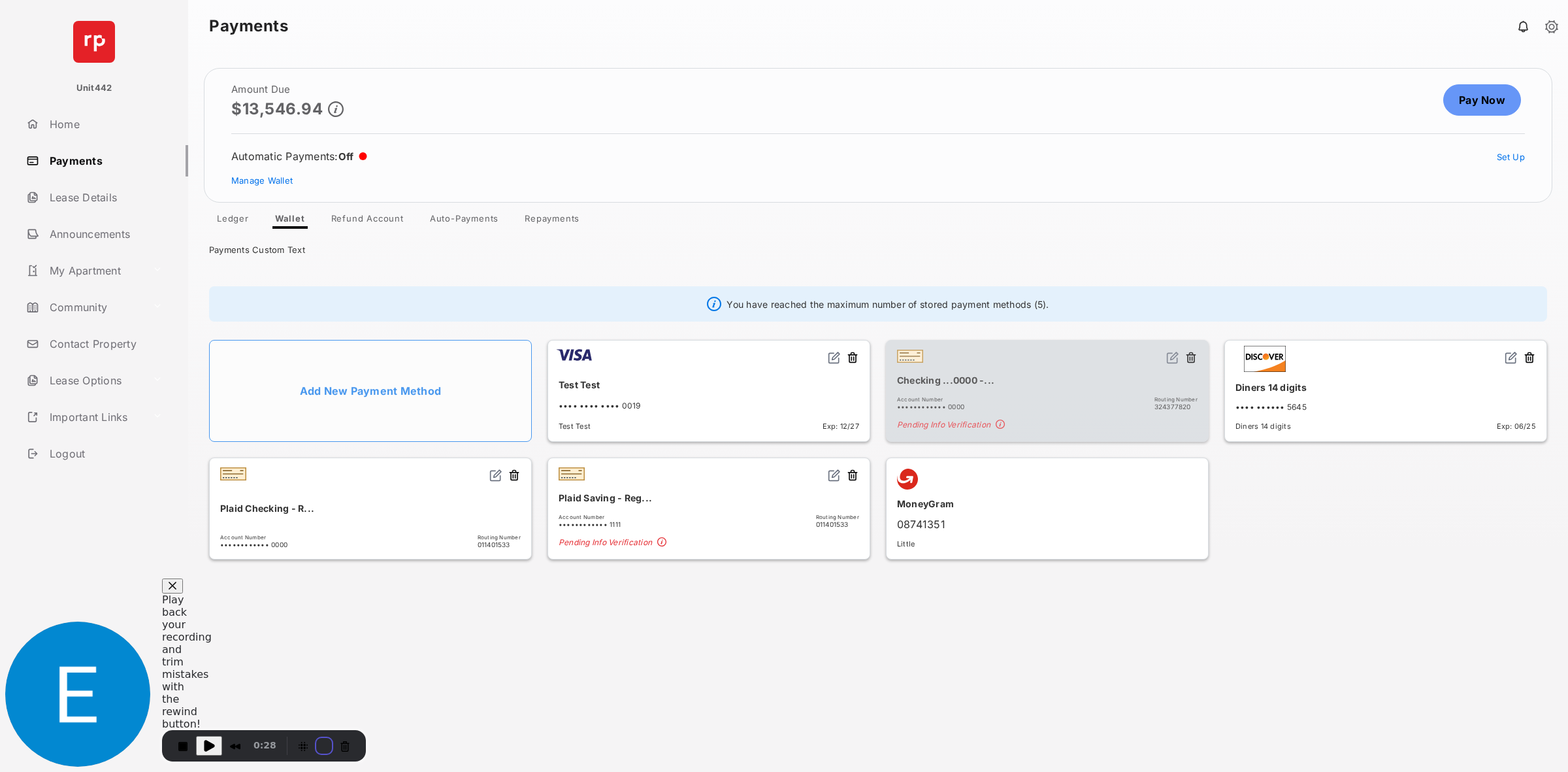
click at [318, 746] on button "Restart Recording" at bounding box center [324, 746] width 16 height 16
click at [320, 746] on button "Restart Recording" at bounding box center [324, 746] width 16 height 16
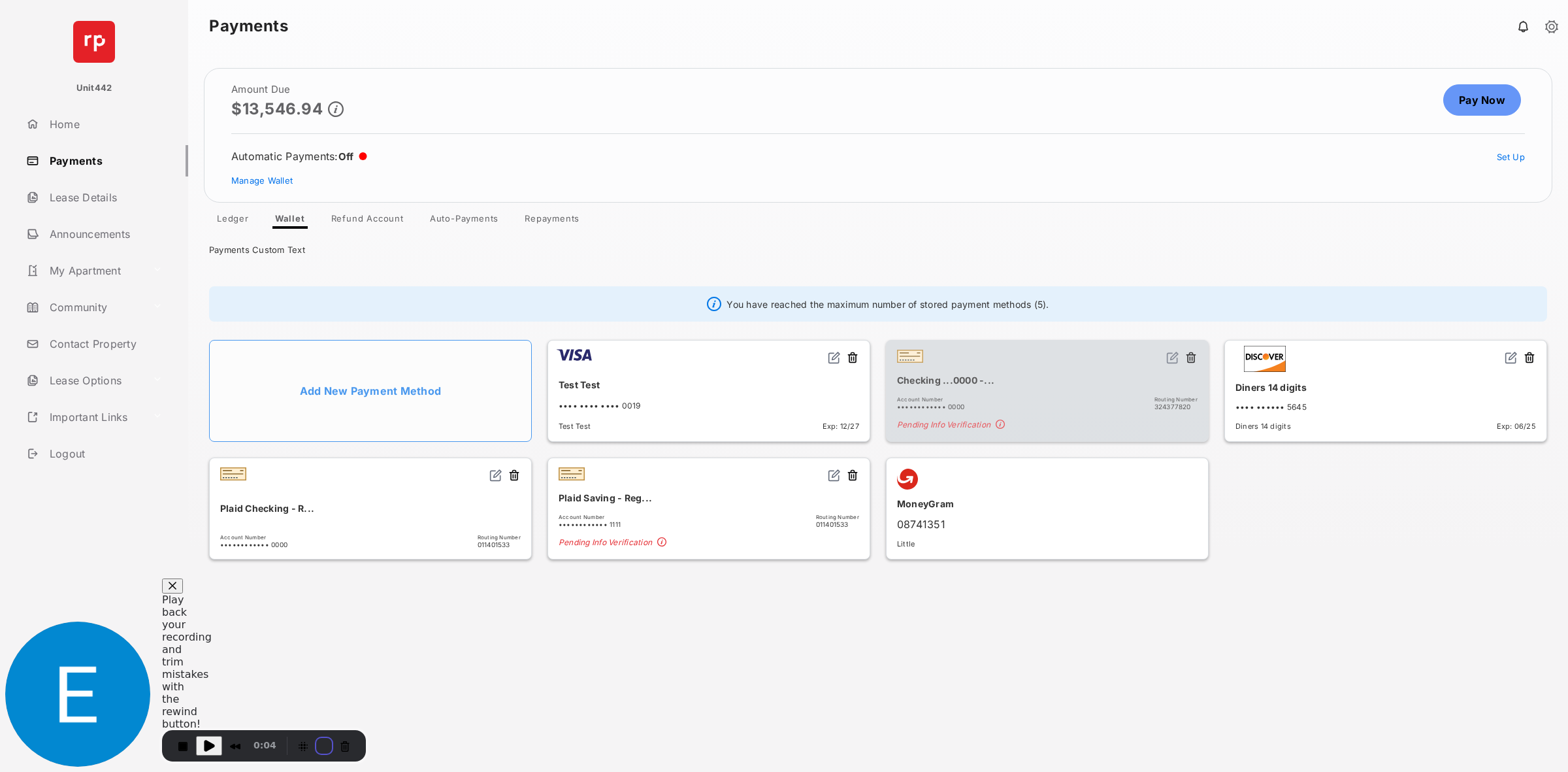
click at [316, 752] on button "Restart Recording" at bounding box center [324, 746] width 16 height 16
drag, startPoint x: 702, startPoint y: 306, endPoint x: 1118, endPoint y: 312, distance: 416.0
click at [1118, 312] on div "You have reached the maximum number of stored payment methods (5)." at bounding box center [878, 304] width 1338 height 35
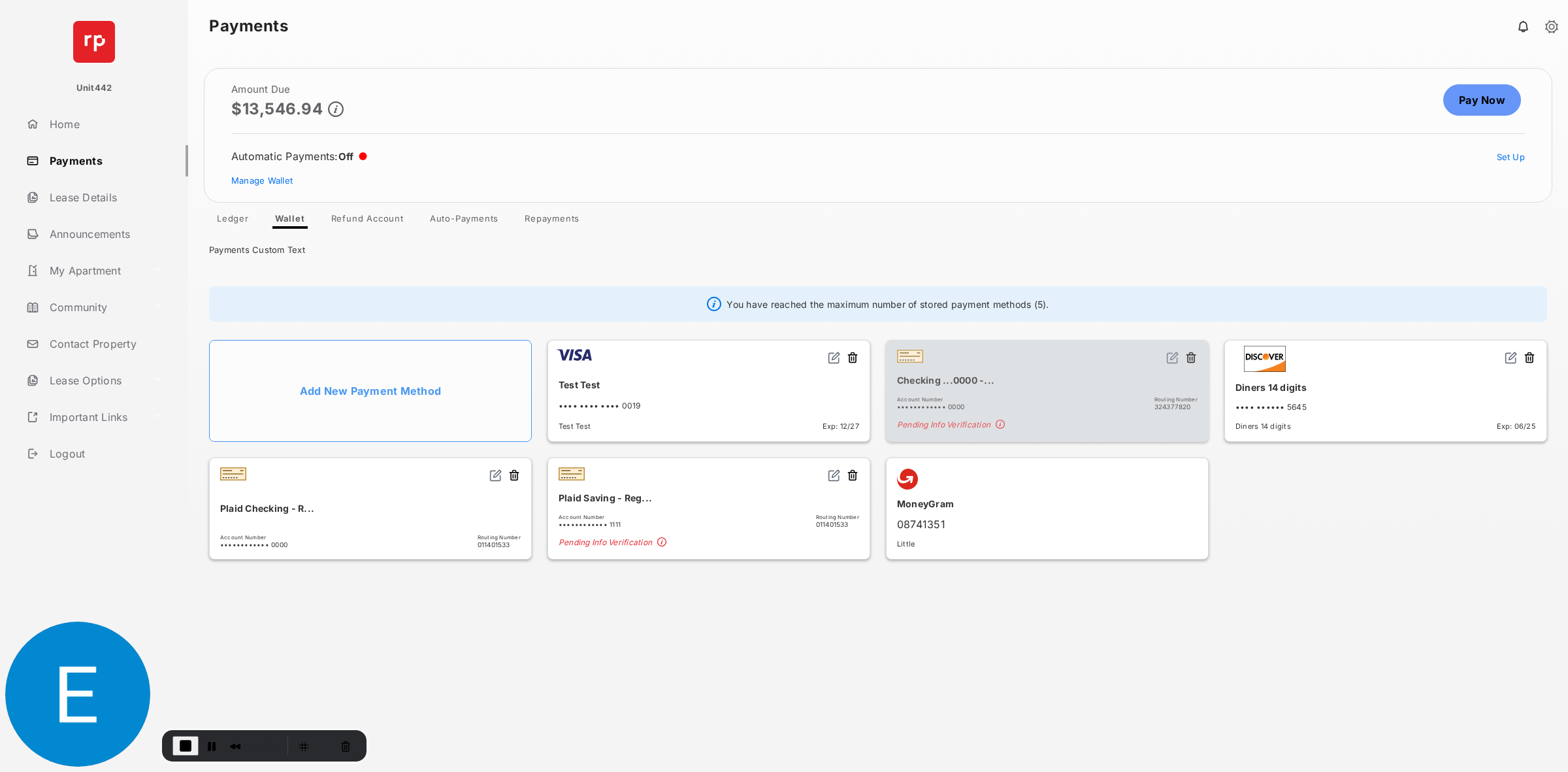
click at [1119, 310] on div "You have reached the maximum number of stored payment methods (5)." at bounding box center [878, 304] width 1338 height 35
click at [1477, 106] on link "Pay Now" at bounding box center [1482, 100] width 77 height 32
drag, startPoint x: 299, startPoint y: 393, endPoint x: 489, endPoint y: 401, distance: 190.2
click at [489, 401] on li "Add New Payment Method" at bounding box center [370, 390] width 323 height 102
click at [813, 647] on div "Amount Due $13,546.94 Pay Now Automatic Payments : Off Set Up Manage Wallet Led…" at bounding box center [878, 411] width 1380 height 719
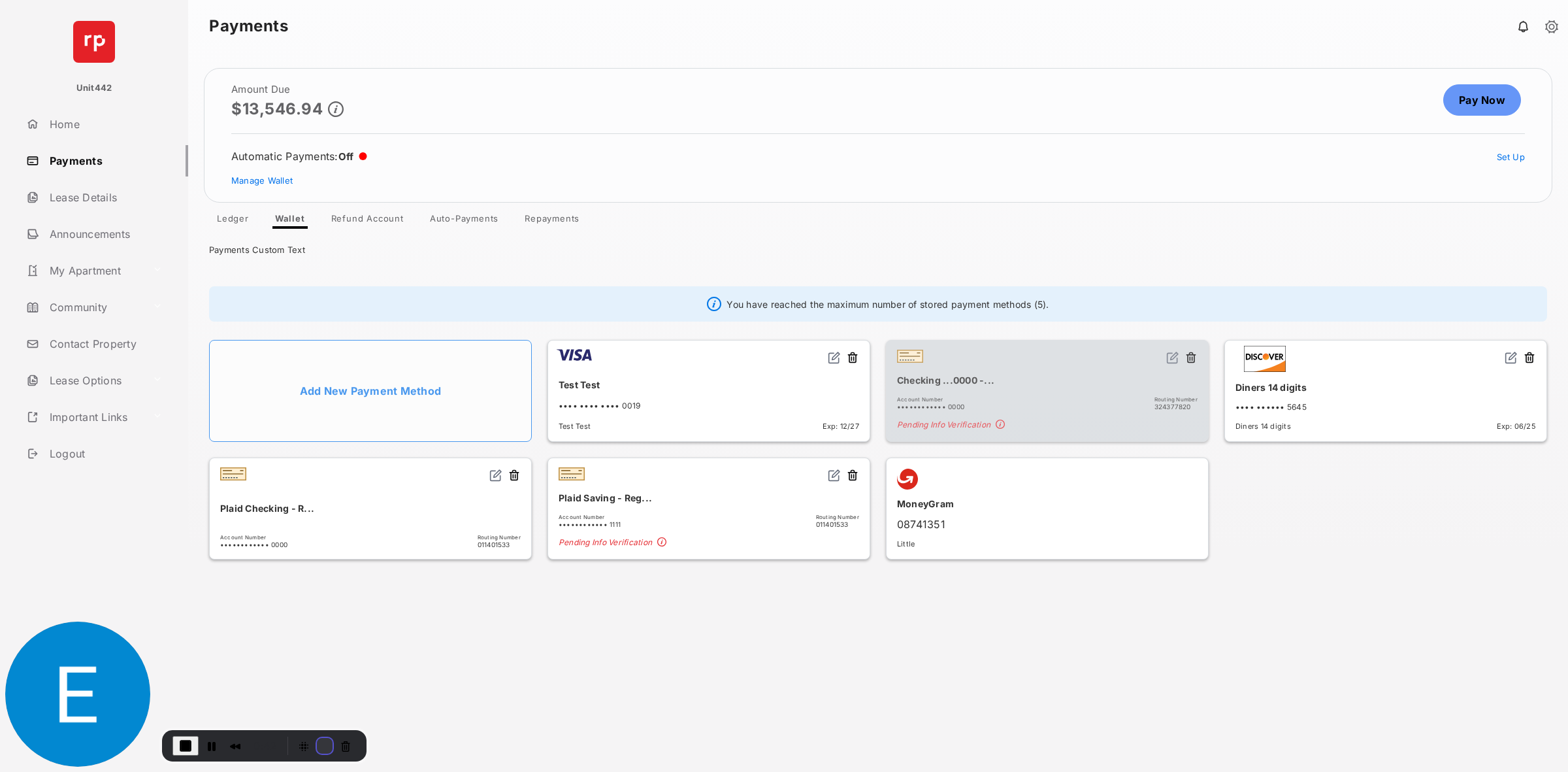
click at [316, 742] on button "Restart Recording" at bounding box center [324, 746] width 16 height 16
click at [316, 749] on button "Restart Recording" at bounding box center [324, 746] width 16 height 16
click at [316, 740] on button "Restart Recording" at bounding box center [324, 746] width 16 height 16
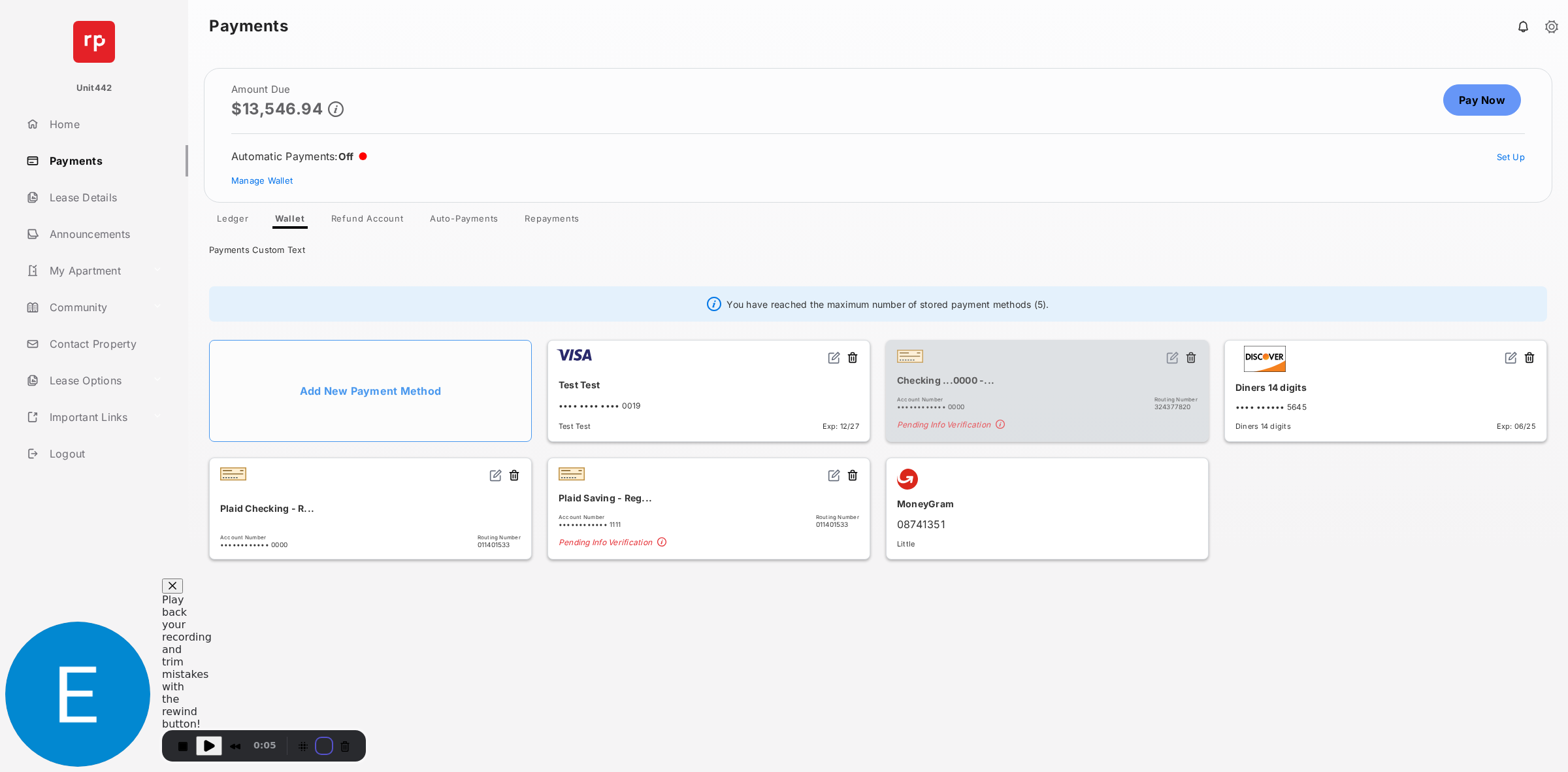
click at [320, 748] on button "Restart Recording" at bounding box center [324, 746] width 16 height 16
click at [316, 747] on button "Restart Recording" at bounding box center [324, 746] width 16 height 16
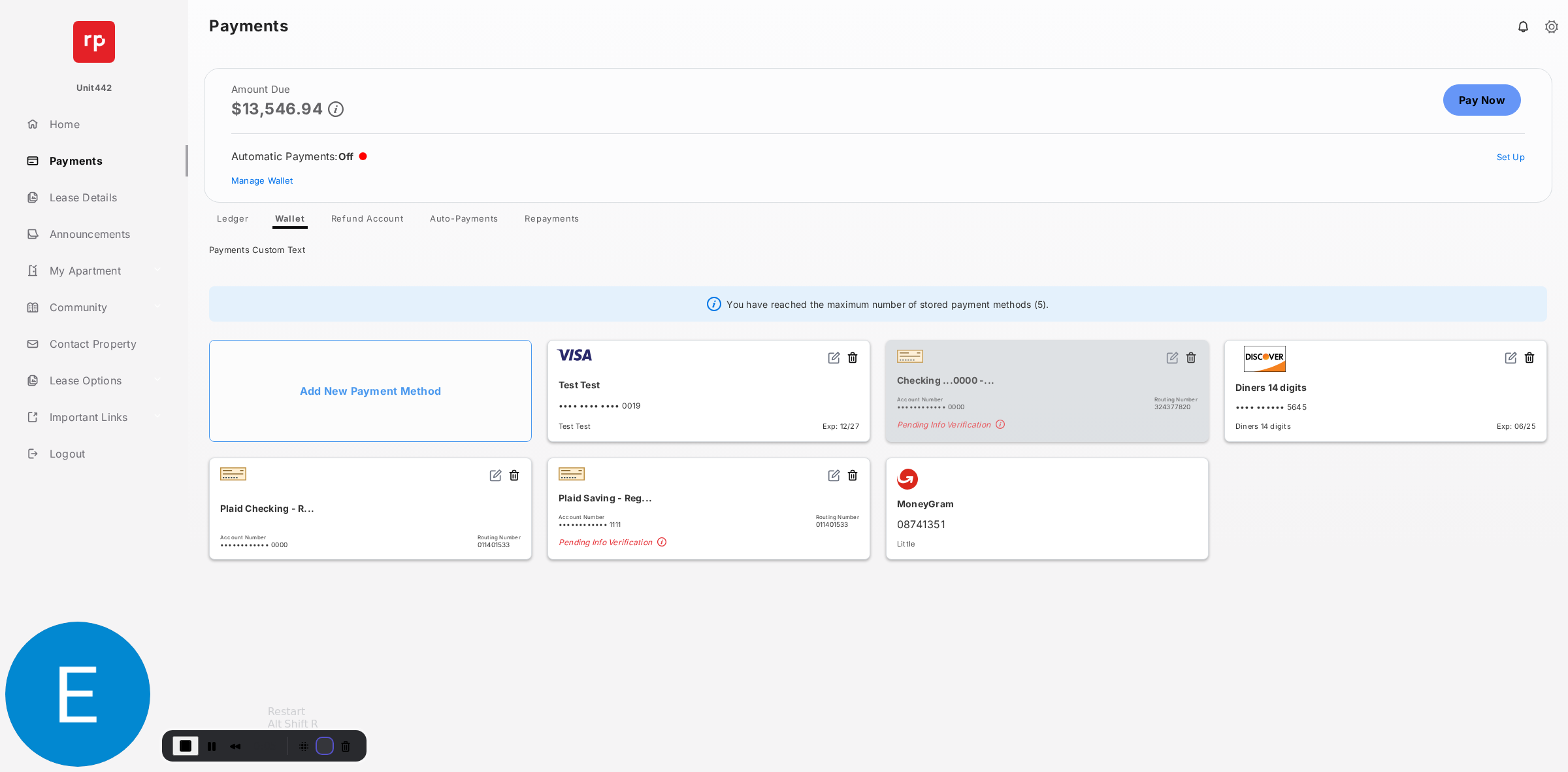
click at [320, 739] on button "Restart Recording" at bounding box center [324, 746] width 16 height 16
click at [394, 408] on li "Add New Payment Method" at bounding box center [370, 390] width 323 height 102
click at [187, 748] on span "End Recording" at bounding box center [185, 746] width 16 height 16
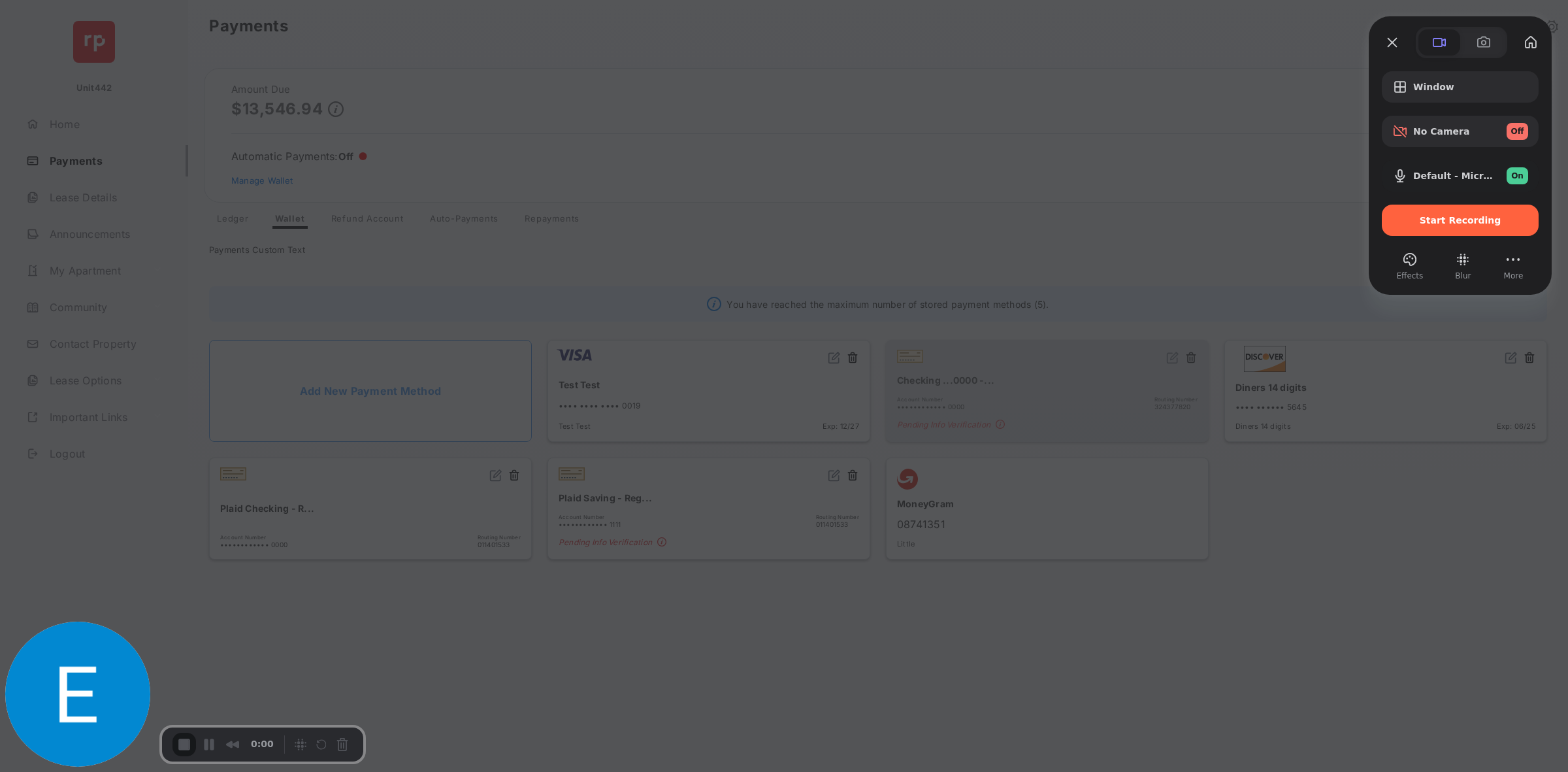
click at [1427, 155] on div "Window No Camera Off Default - Microphone (6- AC-5812 USB Headset) (3391:0002) …" at bounding box center [1460, 153] width 156 height 164
click at [1410, 174] on div "Microphone options" at bounding box center [1403, 176] width 21 height 16
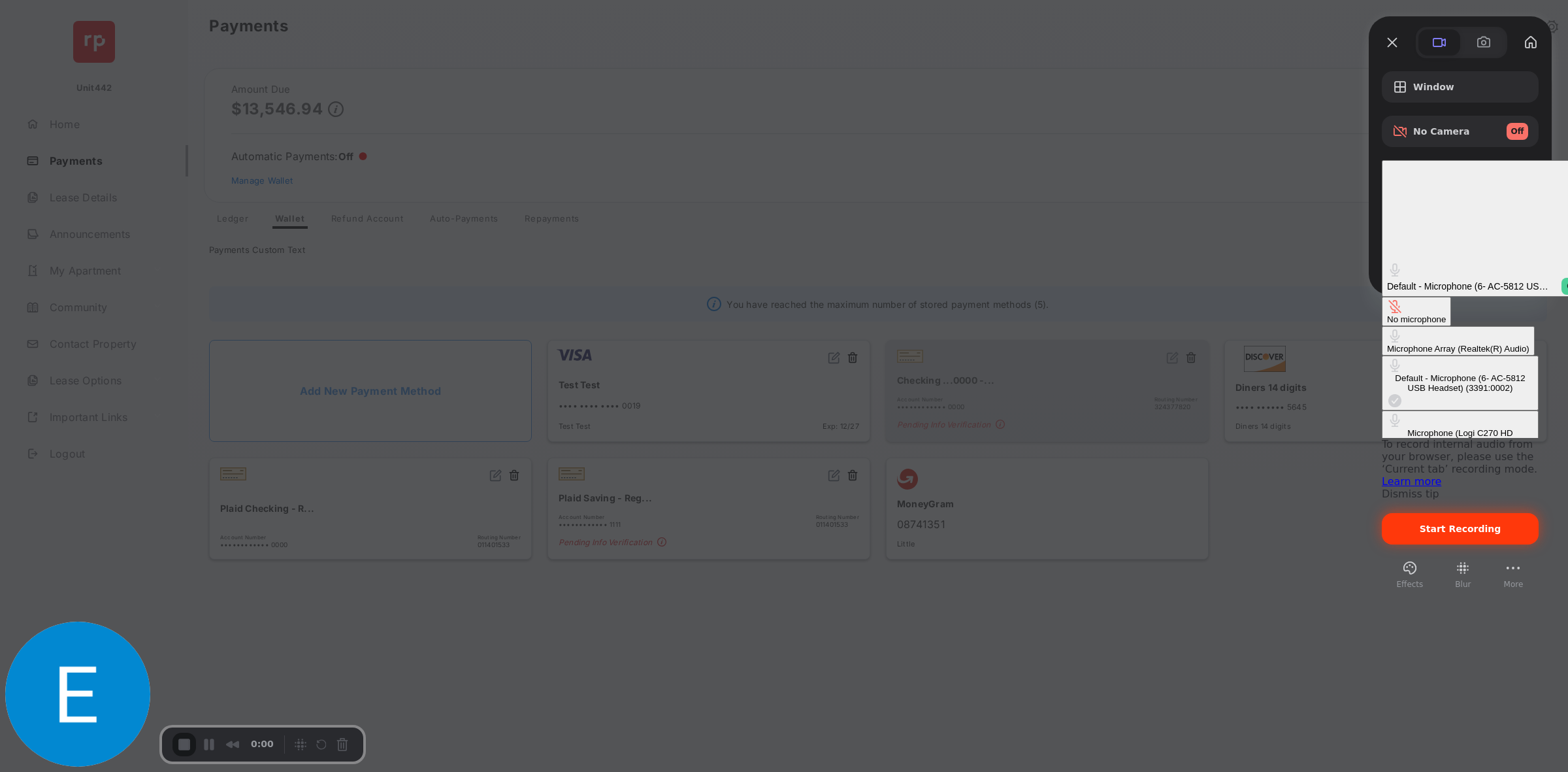
click at [1415, 523] on span "Start Recording" at bounding box center [1460, 528] width 136 height 11
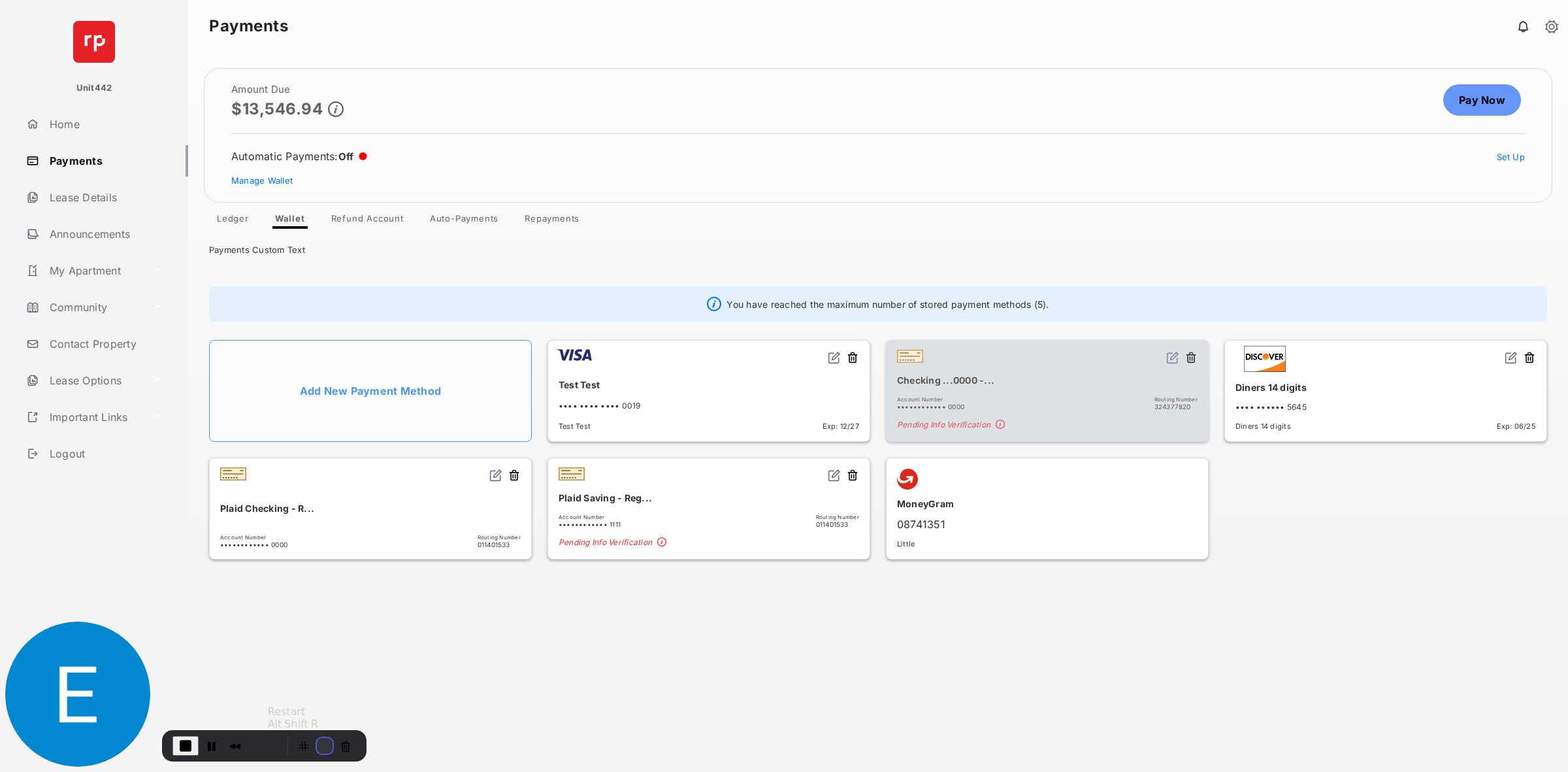
click at [324, 747] on button "Restart Recording" at bounding box center [324, 746] width 16 height 16
click at [316, 743] on button "Restart Recording" at bounding box center [324, 746] width 16 height 16
drag, startPoint x: 698, startPoint y: 302, endPoint x: 1107, endPoint y: 306, distance: 409.0
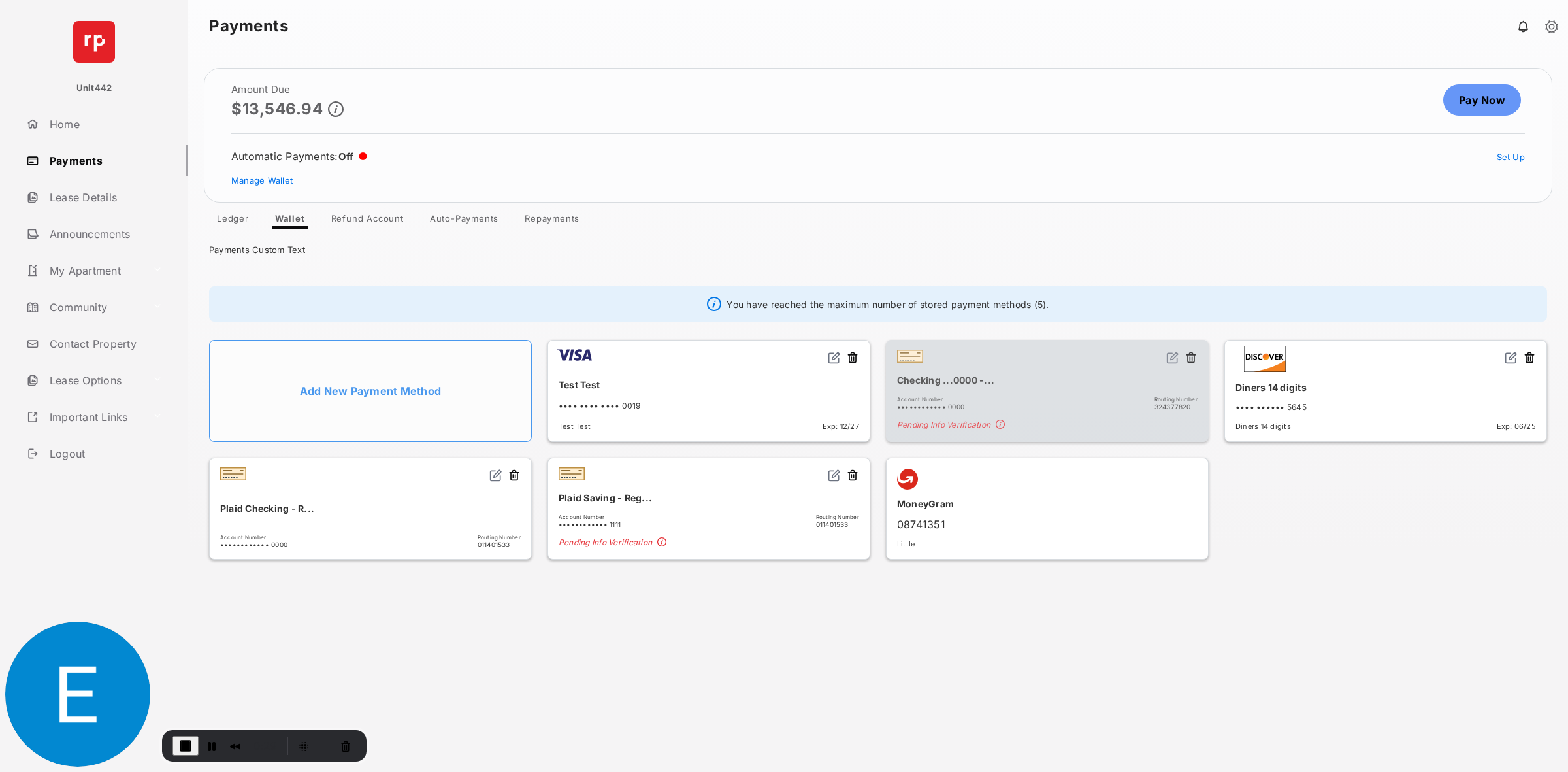
click at [1107, 306] on div "You have reached the maximum number of stored payment methods (5)." at bounding box center [878, 304] width 1338 height 35
click at [1107, 299] on div "You have reached the maximum number of stored payment methods (5)." at bounding box center [878, 304] width 1338 height 35
click at [185, 748] on span "End Recording" at bounding box center [185, 746] width 16 height 16
